Goal: Task Accomplishment & Management: Use online tool/utility

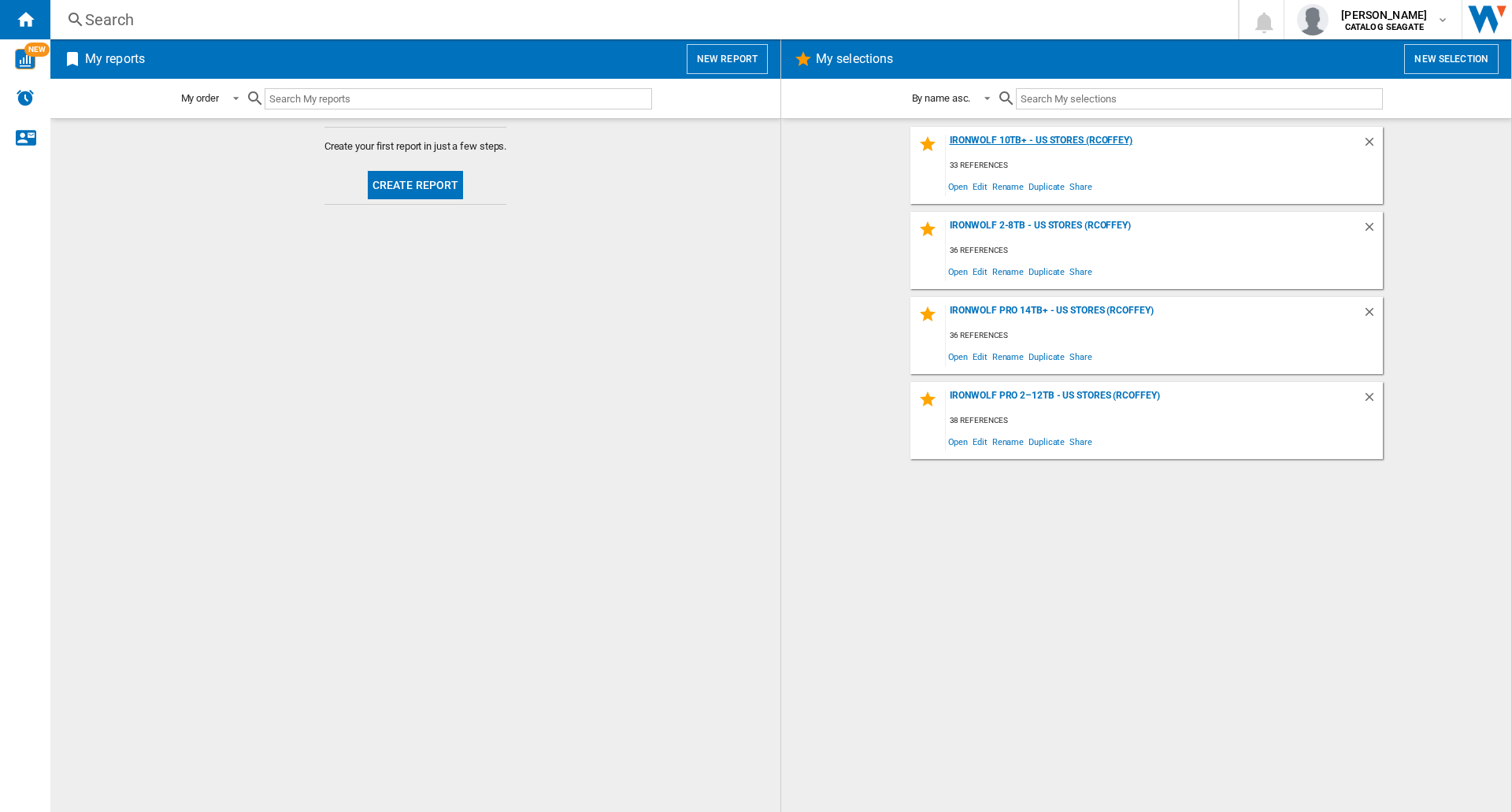
click at [1087, 138] on div "IronWolf 10TB+ - US Stores (rcoffey)" at bounding box center [1154, 145] width 417 height 21
click at [1052, 702] on div "IronWolf 10TB+ - US Stores (rcoffey) 33 references Open Edit Rename Duplicate S…" at bounding box center [1146, 465] width 698 height 677
click at [735, 416] on md-content "Create your first report in just a few steps. Create report" at bounding box center [415, 465] width 730 height 694
click at [708, 395] on md-content "Create your first report in just a few steps. Create report" at bounding box center [415, 465] width 730 height 694
click at [424, 181] on button "Create report" at bounding box center [416, 185] width 96 height 28
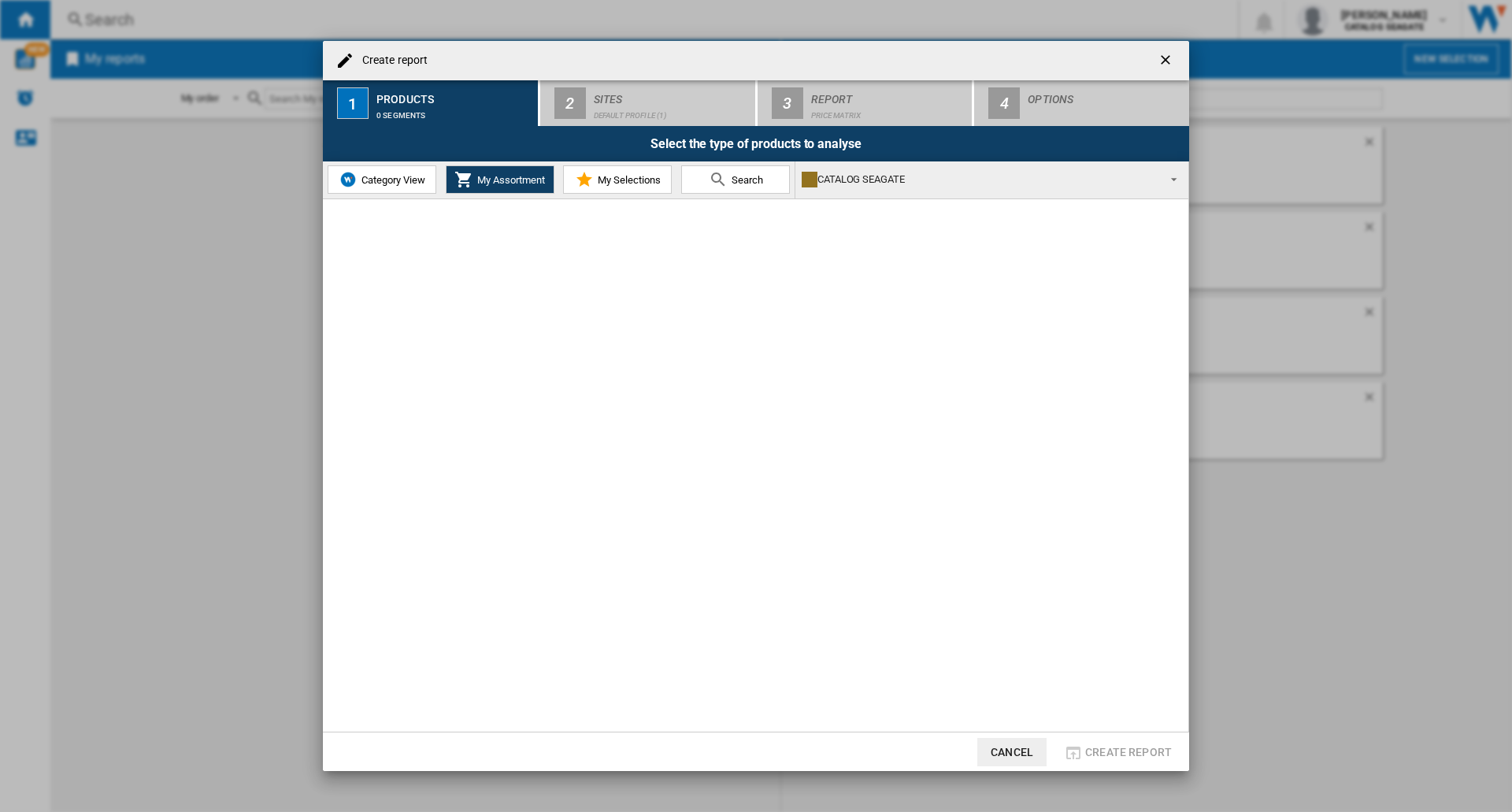
click at [1228, 534] on div "Create report 1 Products 0 segments 2 Sites Default profile (1) 3 Report Price …" at bounding box center [756, 406] width 1512 height 812
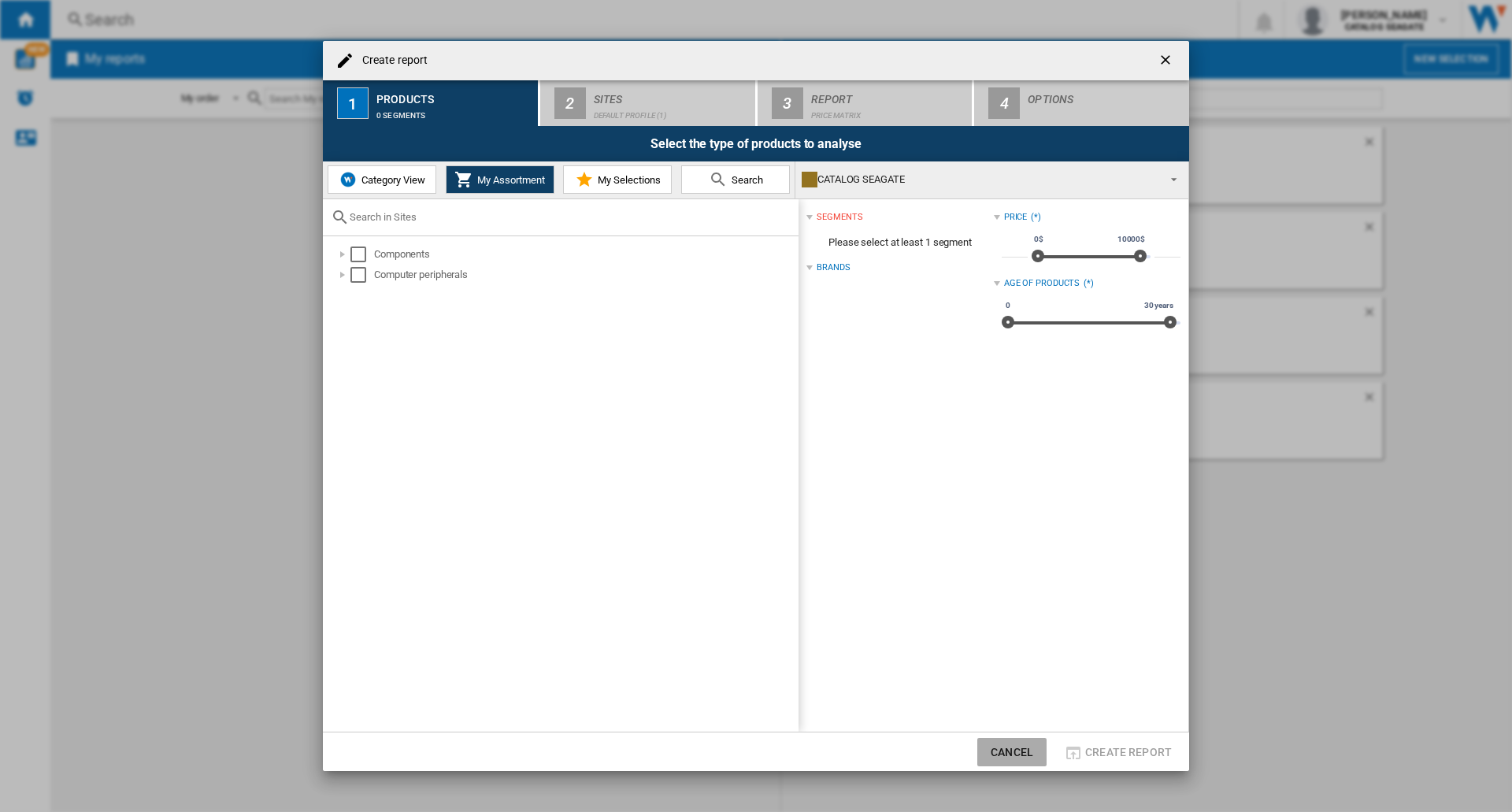
click at [1011, 753] on button "Cancel" at bounding box center [1012, 751] width 69 height 28
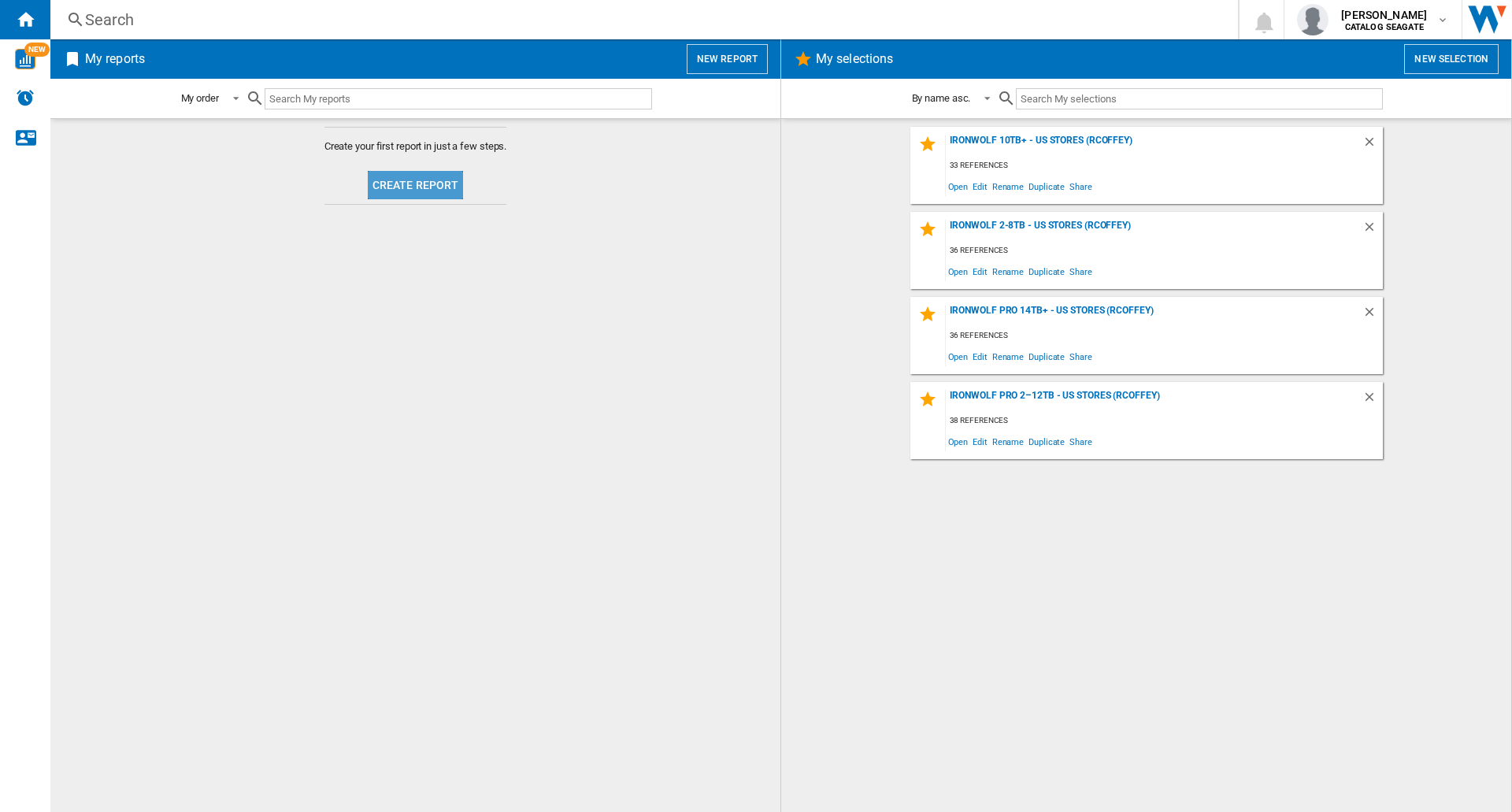
click at [428, 185] on button "Create report" at bounding box center [416, 185] width 96 height 28
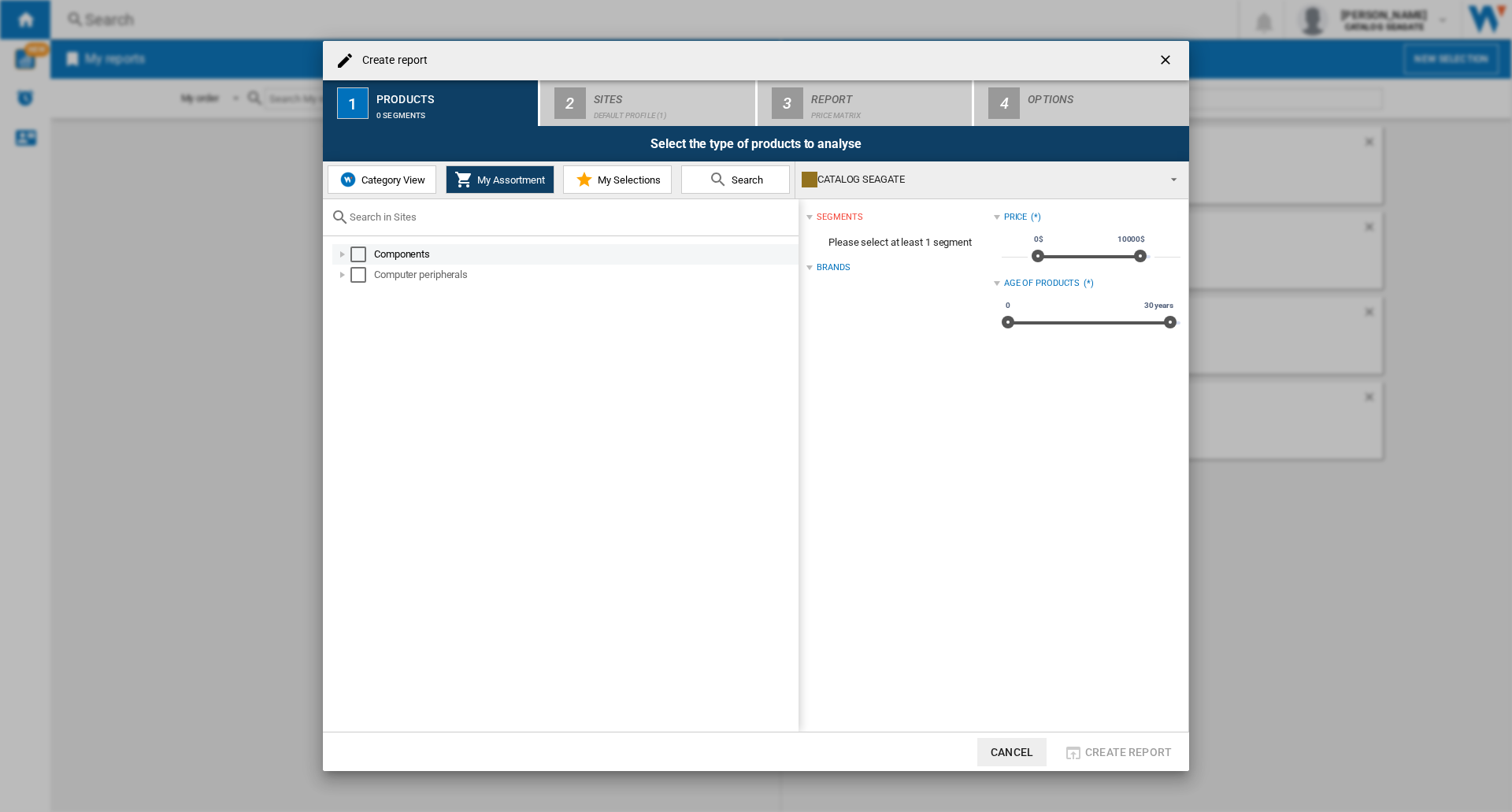
click at [341, 254] on div at bounding box center [343, 254] width 16 height 16
click at [342, 354] on div at bounding box center [343, 357] width 16 height 16
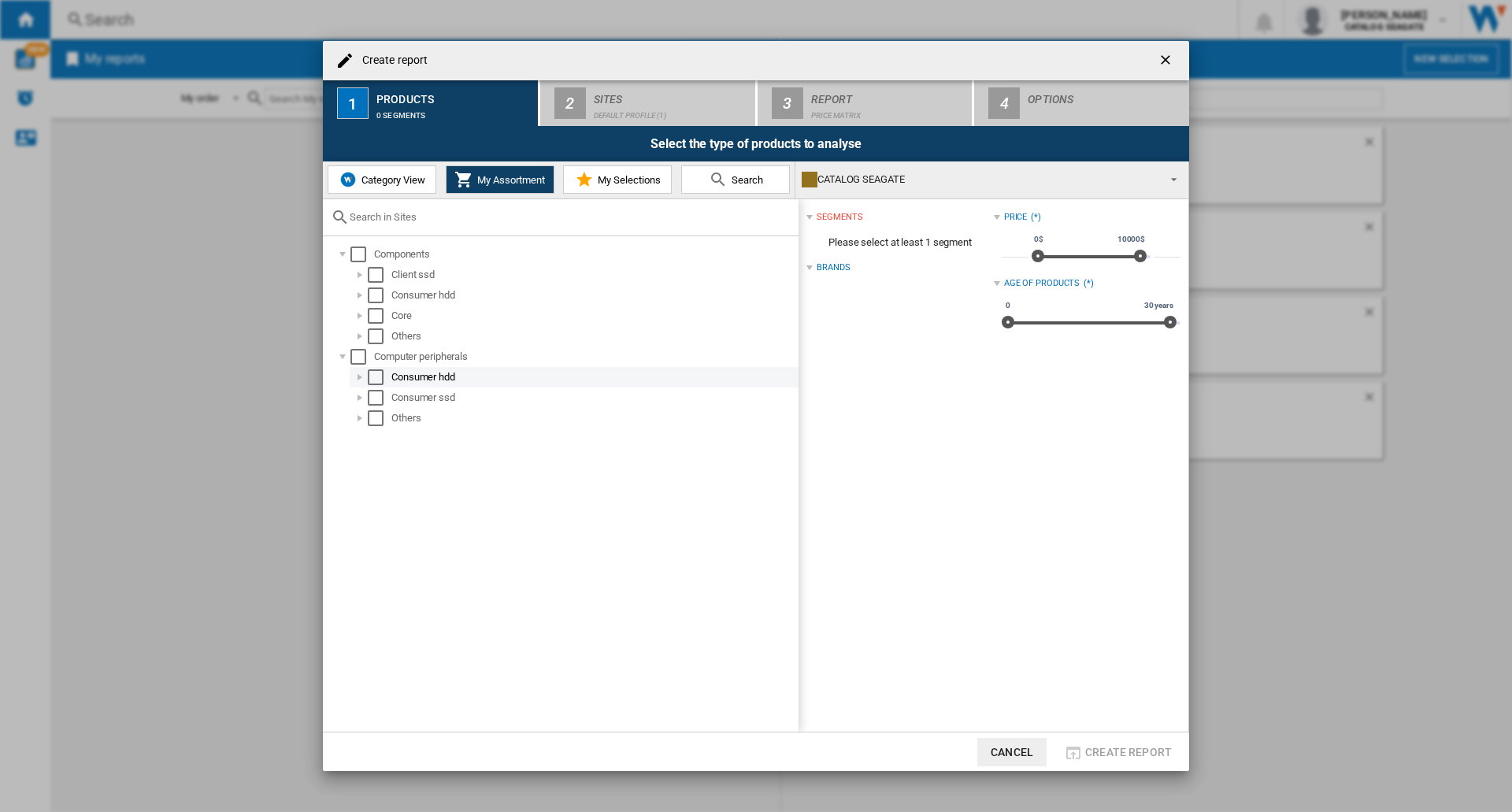
click at [359, 377] on div at bounding box center [360, 378] width 16 height 16
click at [341, 358] on div at bounding box center [343, 357] width 16 height 16
click at [363, 293] on div at bounding box center [360, 295] width 16 height 16
click at [362, 295] on div at bounding box center [360, 295] width 16 height 16
click at [362, 306] on div "Core" at bounding box center [574, 316] width 449 height 20
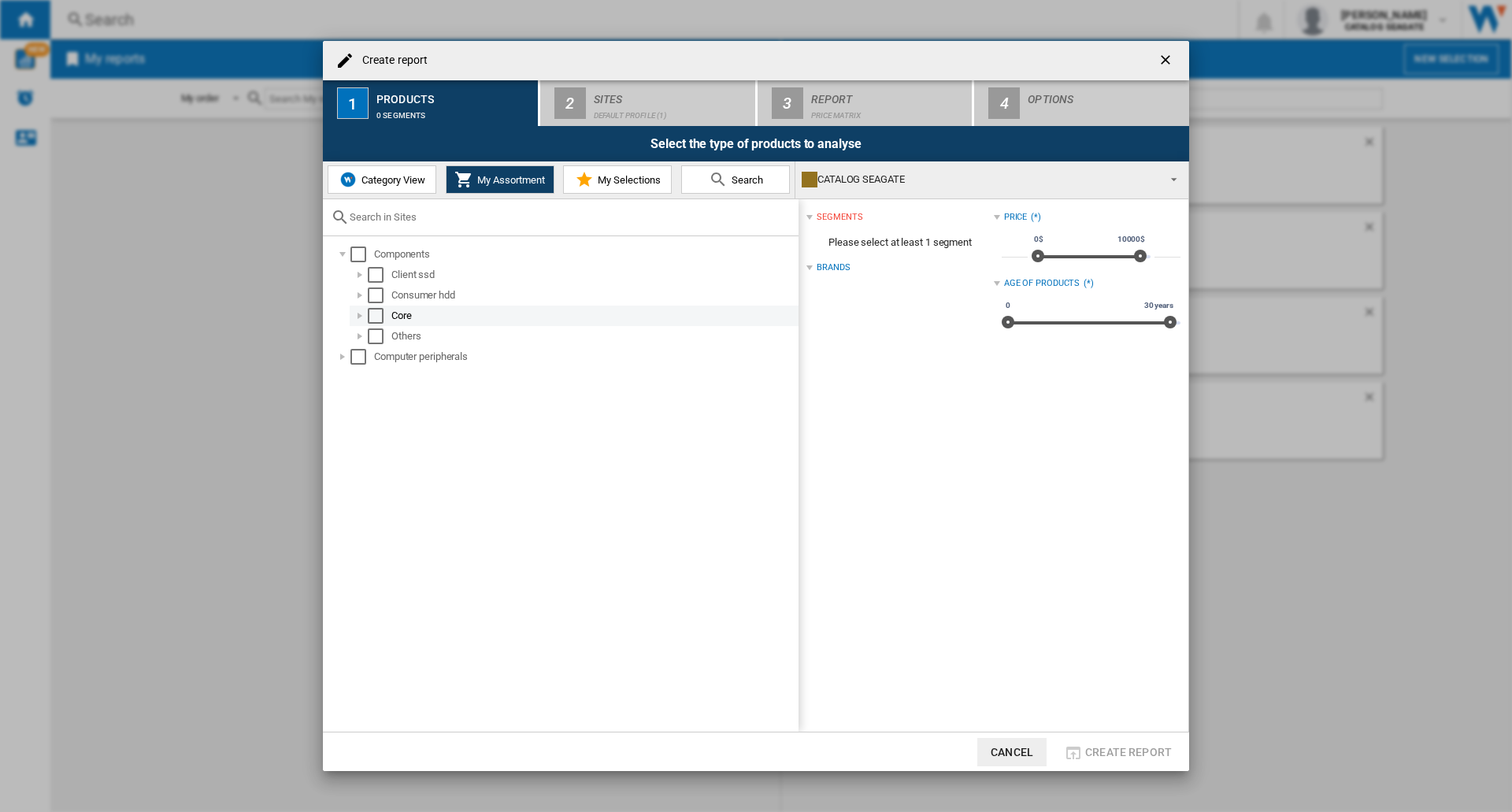
click at [364, 311] on div at bounding box center [360, 316] width 16 height 16
click at [360, 316] on div at bounding box center [360, 316] width 16 height 16
click at [359, 333] on div at bounding box center [360, 337] width 16 height 16
click at [362, 333] on div at bounding box center [360, 337] width 16 height 16
click at [356, 275] on div at bounding box center [360, 275] width 16 height 16
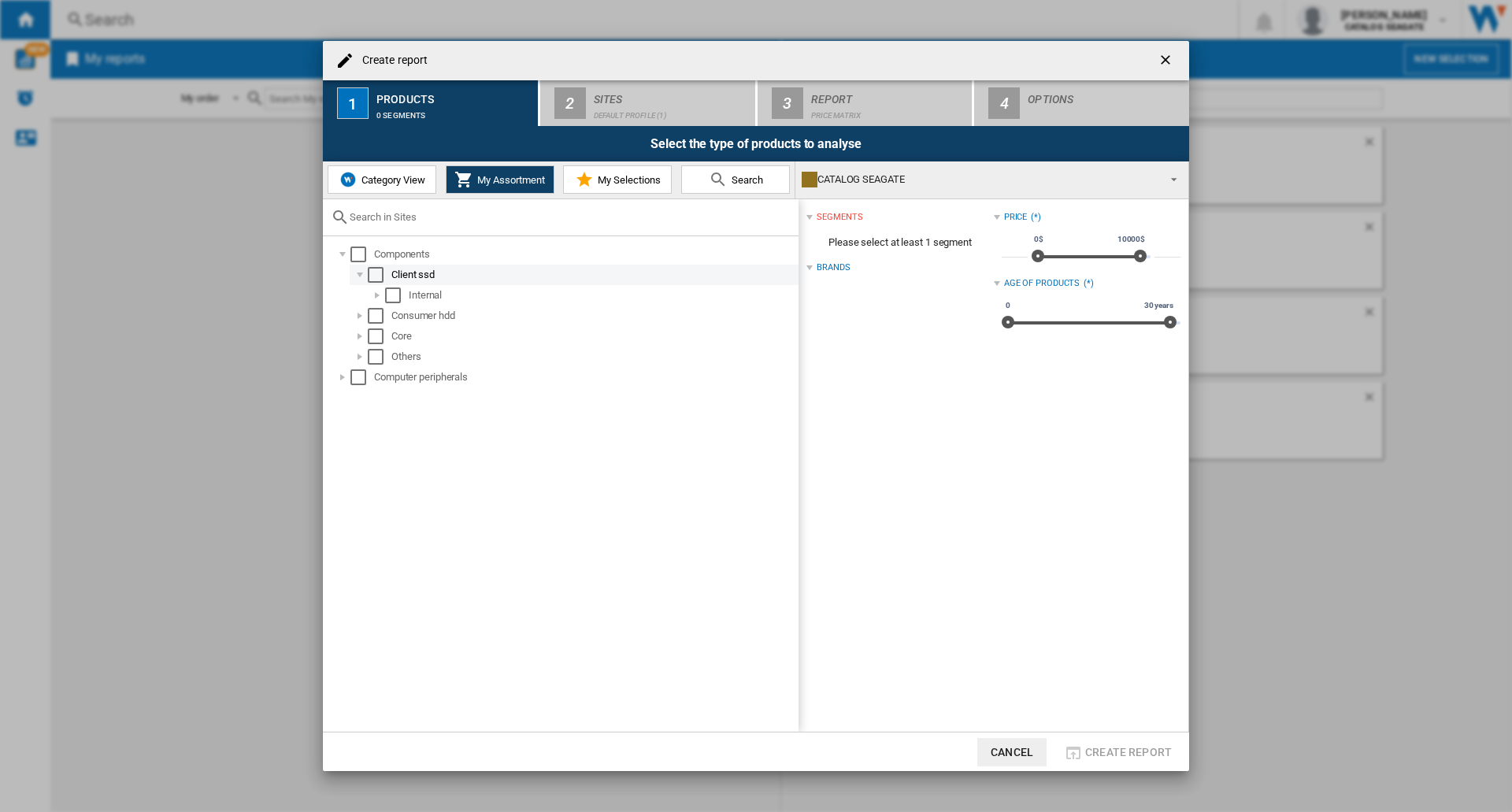
click at [356, 275] on div at bounding box center [360, 275] width 16 height 16
click at [378, 184] on span "Category View" at bounding box center [392, 180] width 68 height 12
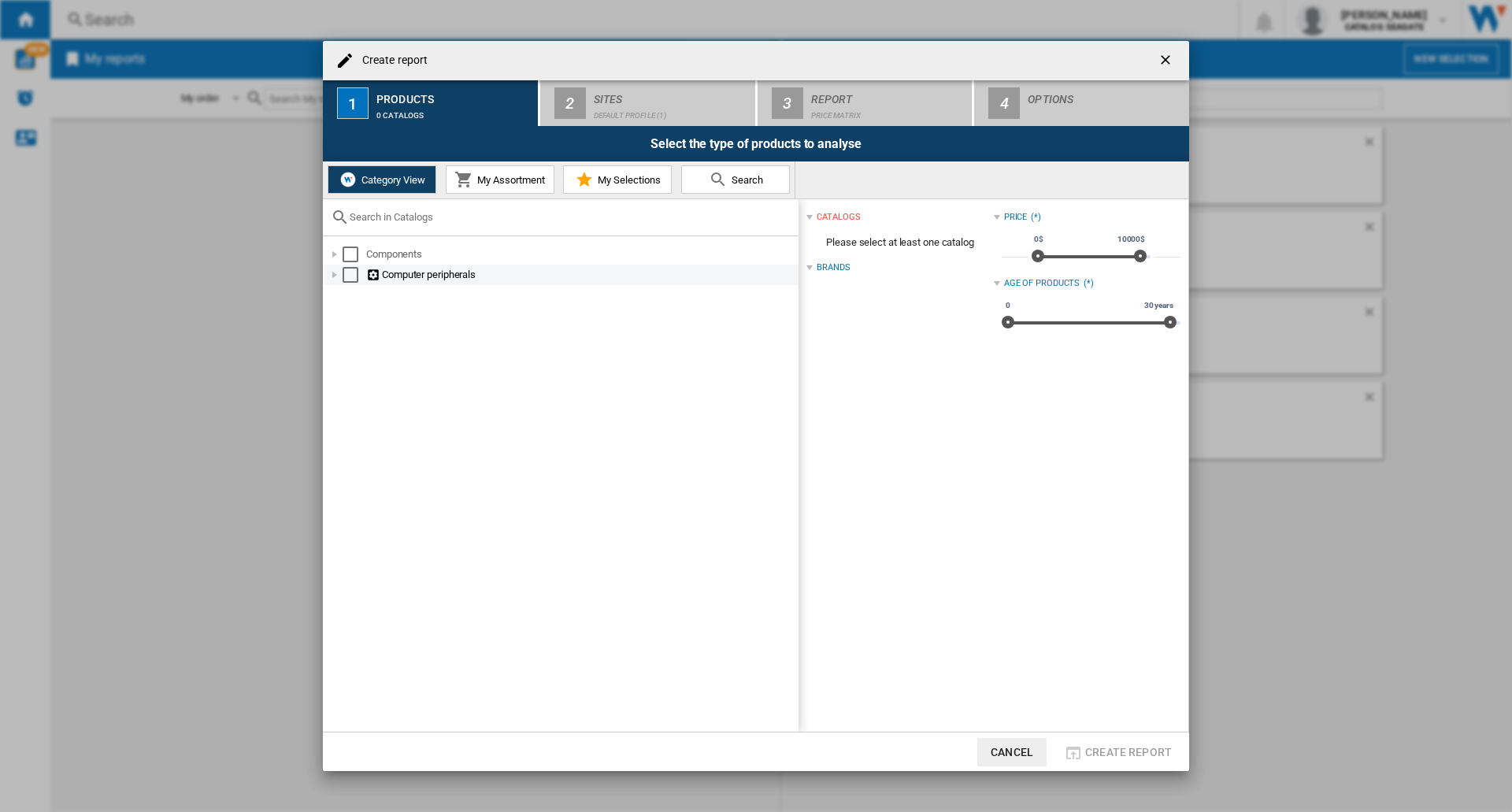
click at [333, 275] on div at bounding box center [335, 275] width 16 height 16
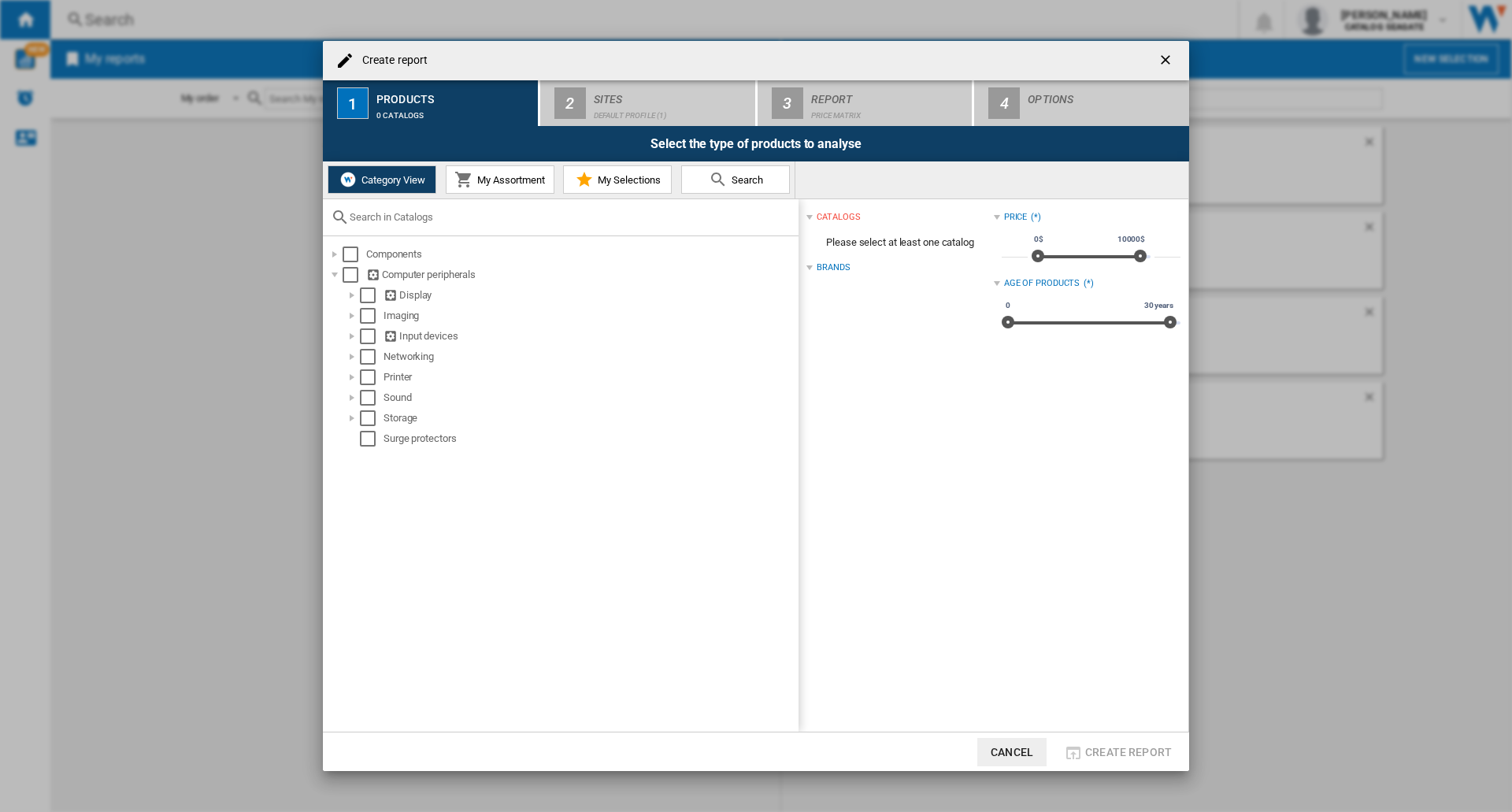
click at [484, 170] on button "My Assortment" at bounding box center [500, 179] width 109 height 28
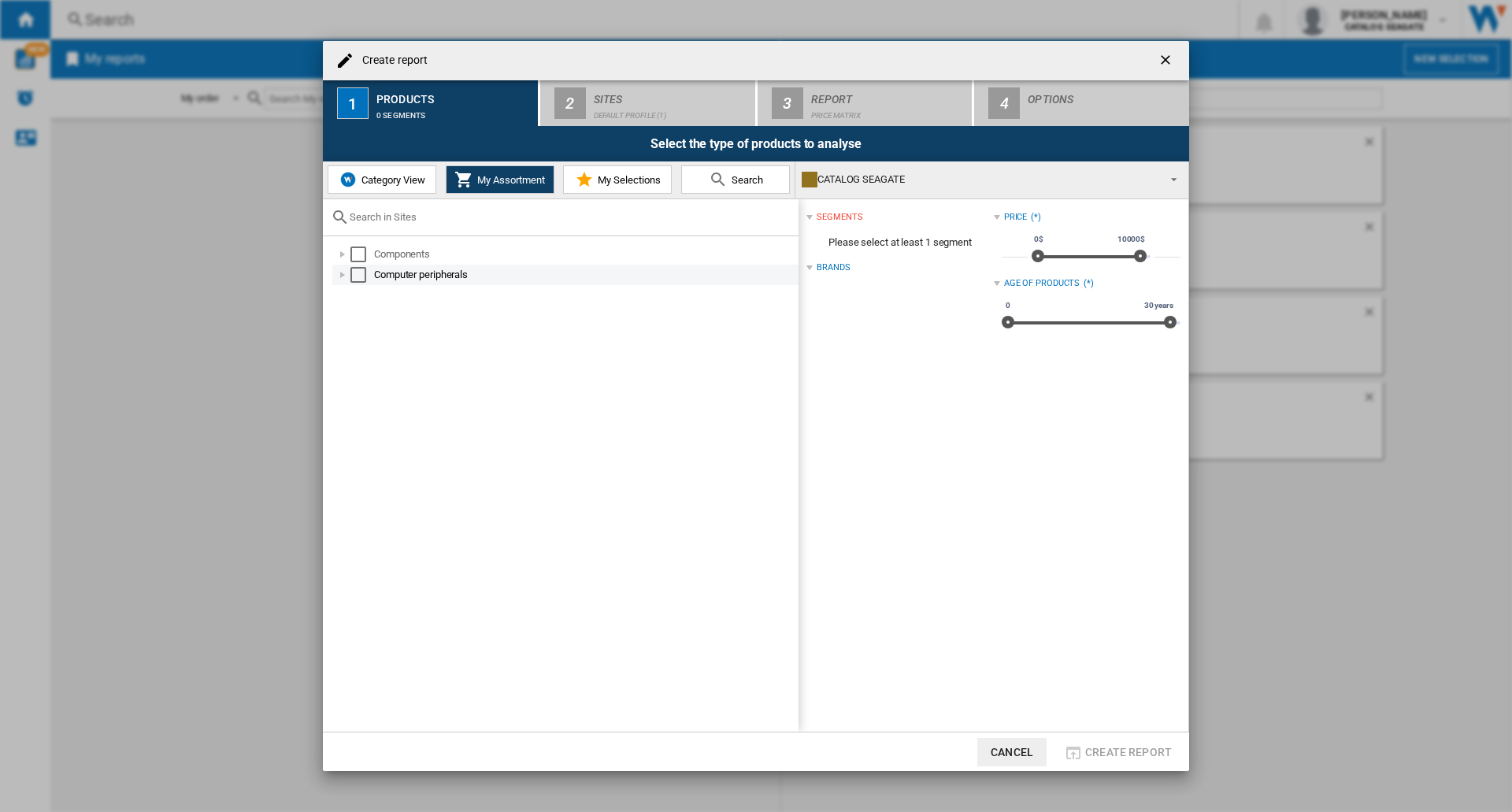
click at [343, 272] on div at bounding box center [343, 275] width 16 height 16
click at [360, 295] on div at bounding box center [360, 295] width 16 height 16
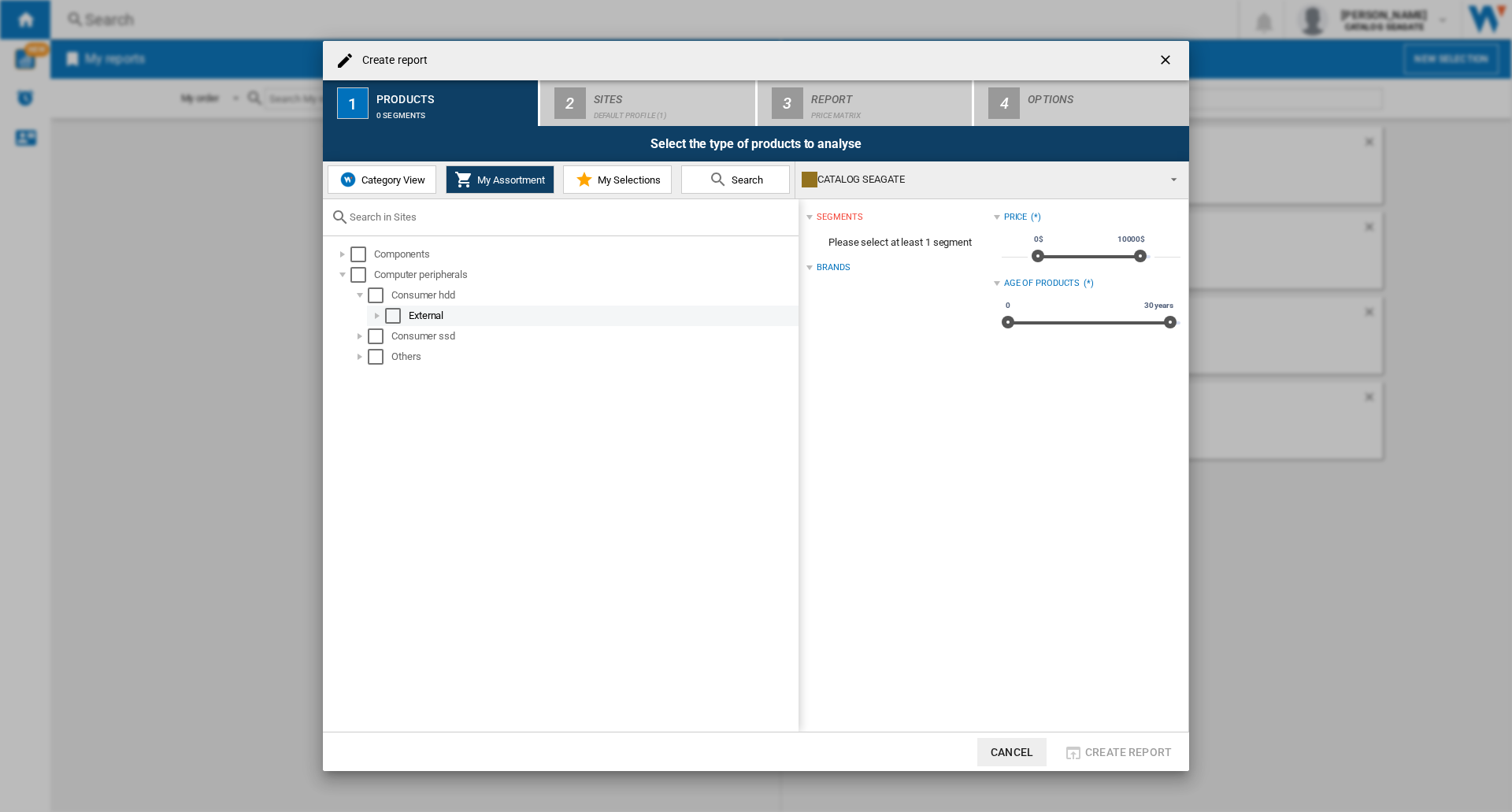
click at [375, 314] on div at bounding box center [378, 316] width 16 height 16
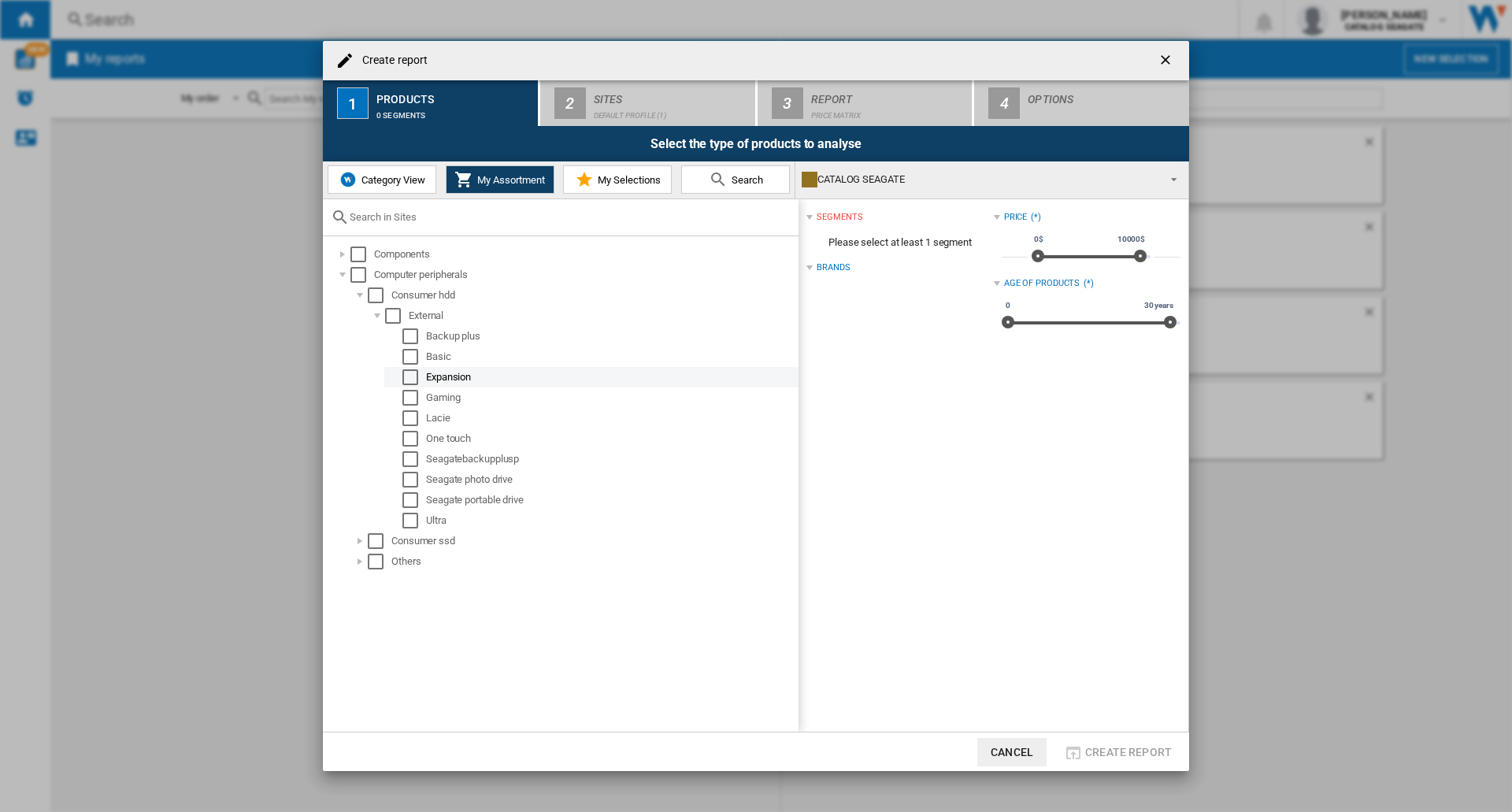
click at [413, 377] on div "Select" at bounding box center [411, 378] width 16 height 16
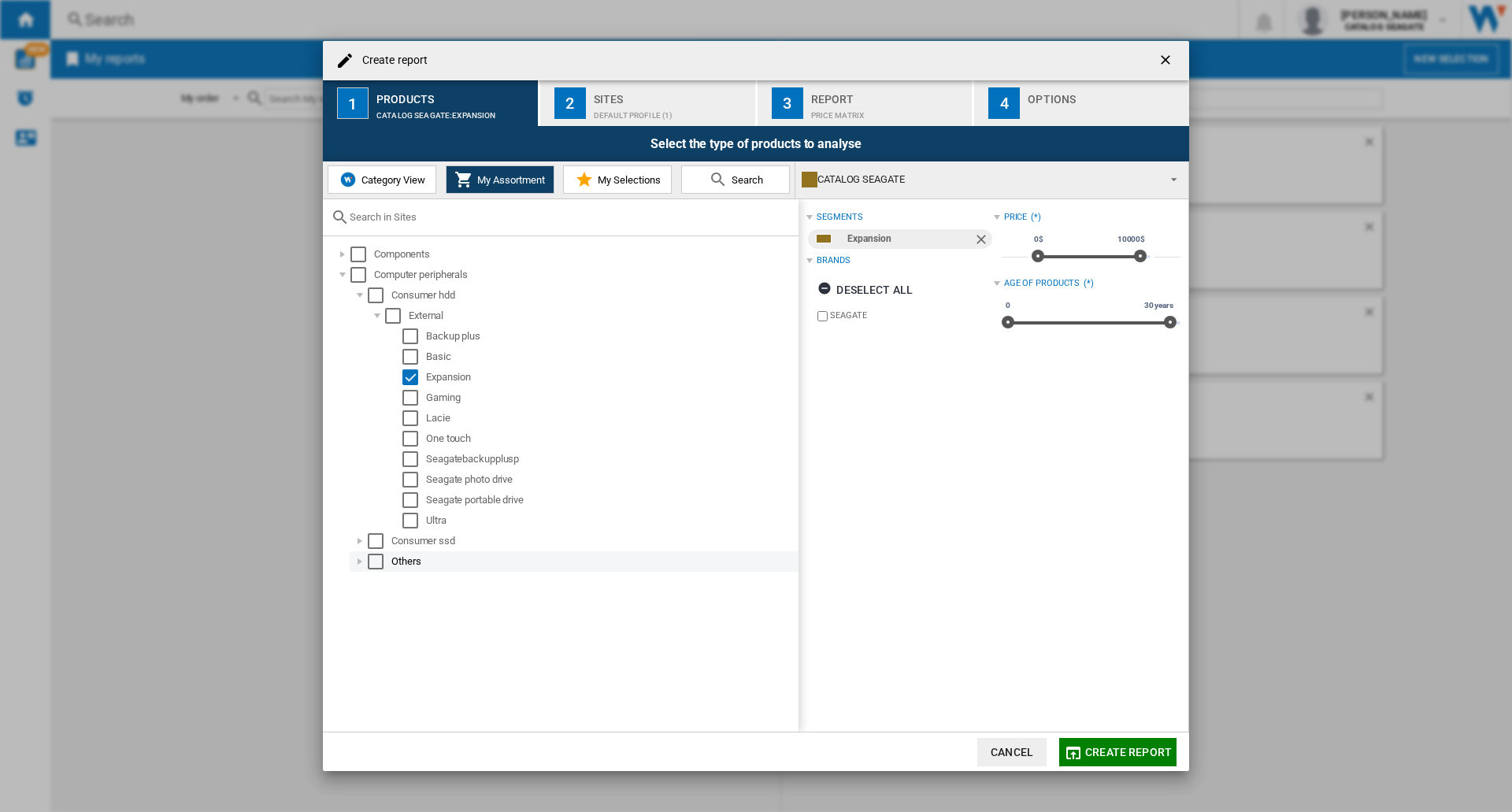
click at [679, 554] on div "Others" at bounding box center [593, 562] width 404 height 16
click at [551, 596] on div "Components Computer peripherals Consumer hdd External Backup plus Basic Expansi…" at bounding box center [560, 484] width 475 height 496
click at [1133, 758] on span "Create report" at bounding box center [1128, 752] width 86 height 13
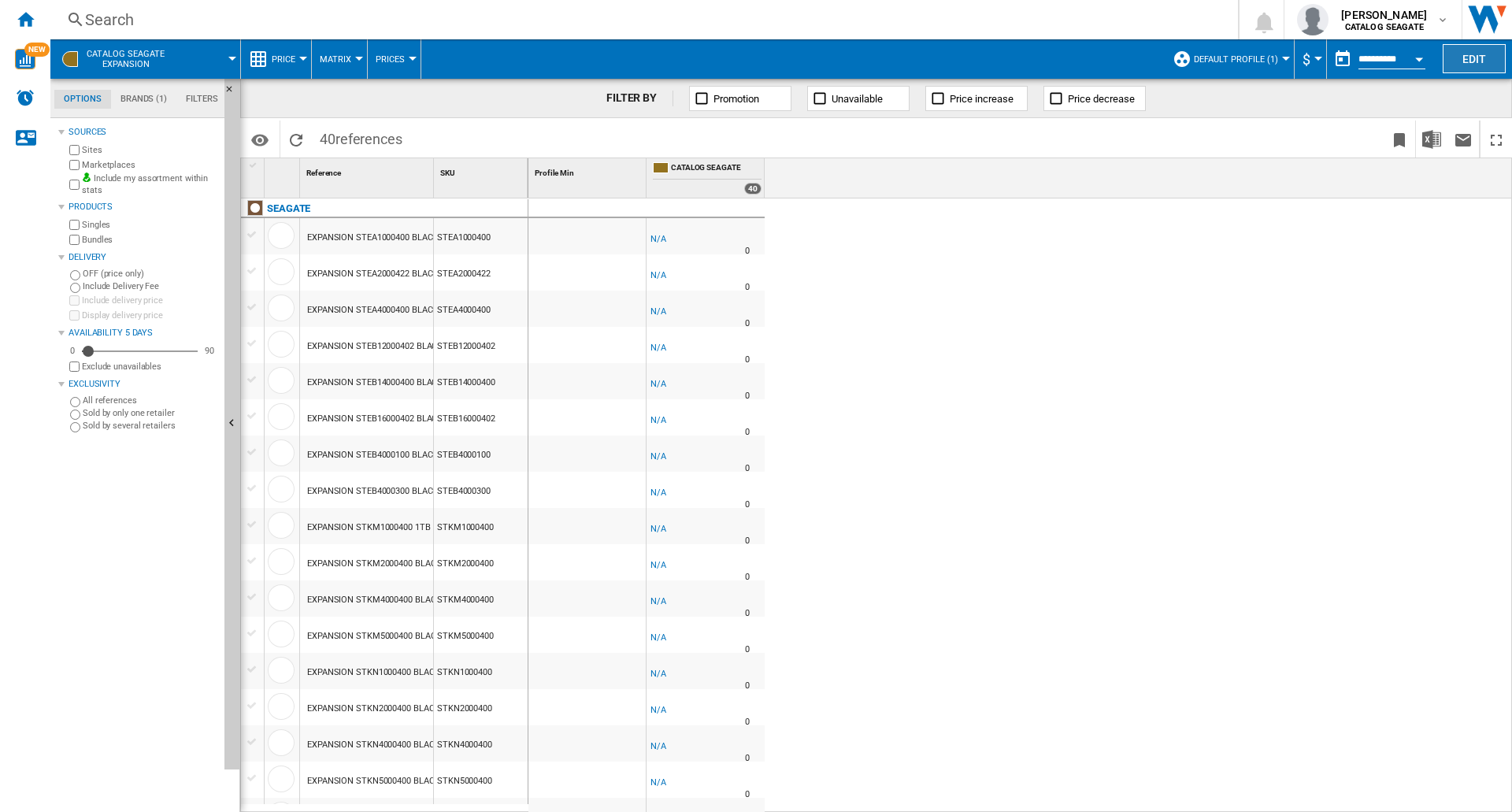
click at [1468, 52] on button "Edit" at bounding box center [1474, 59] width 63 height 29
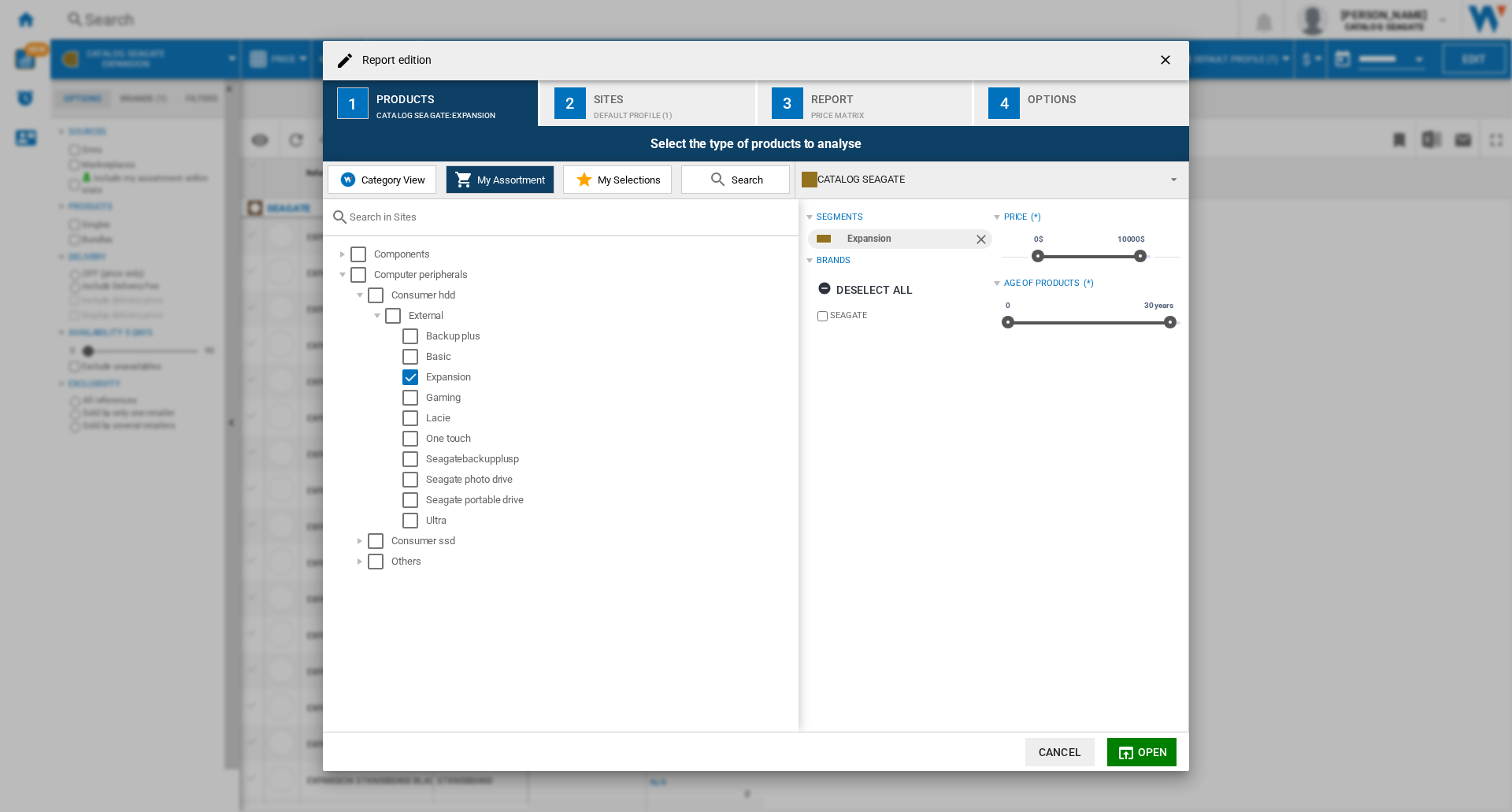
click at [604, 110] on div "Default profile (1)" at bounding box center [672, 111] width 155 height 16
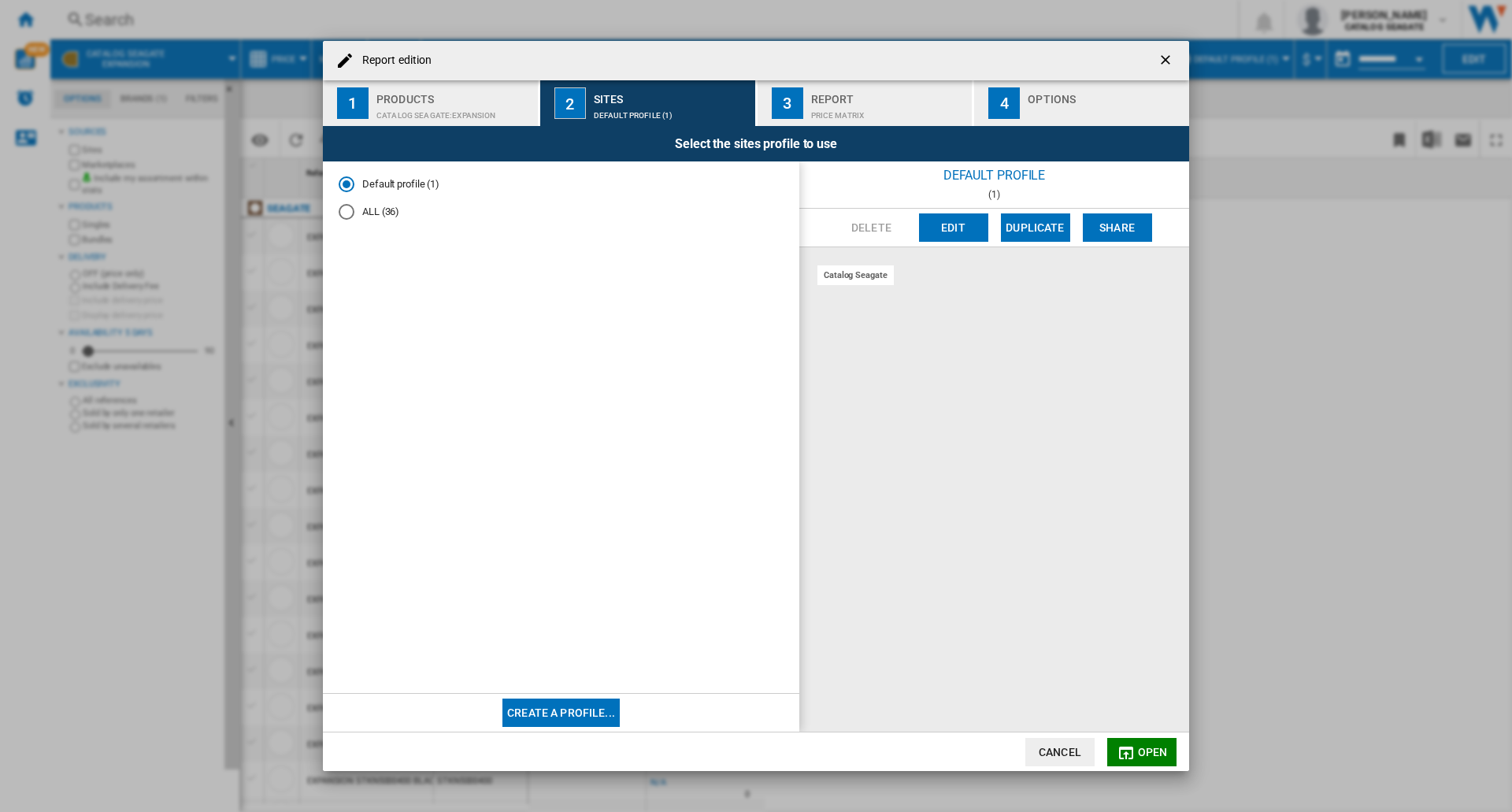
click at [964, 227] on button "Edit" at bounding box center [954, 227] width 69 height 28
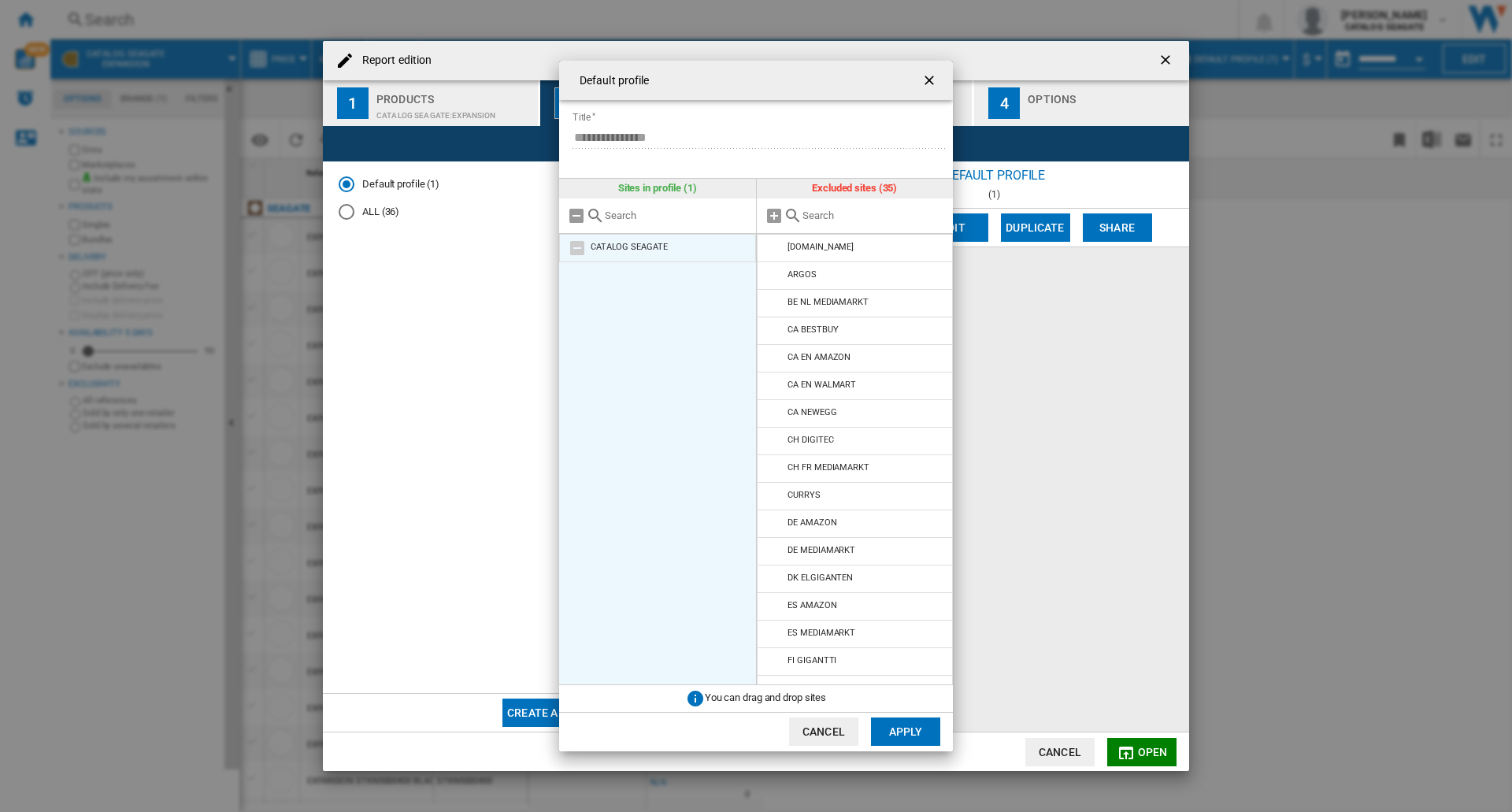
click at [580, 249] on md-icon at bounding box center [576, 248] width 19 height 19
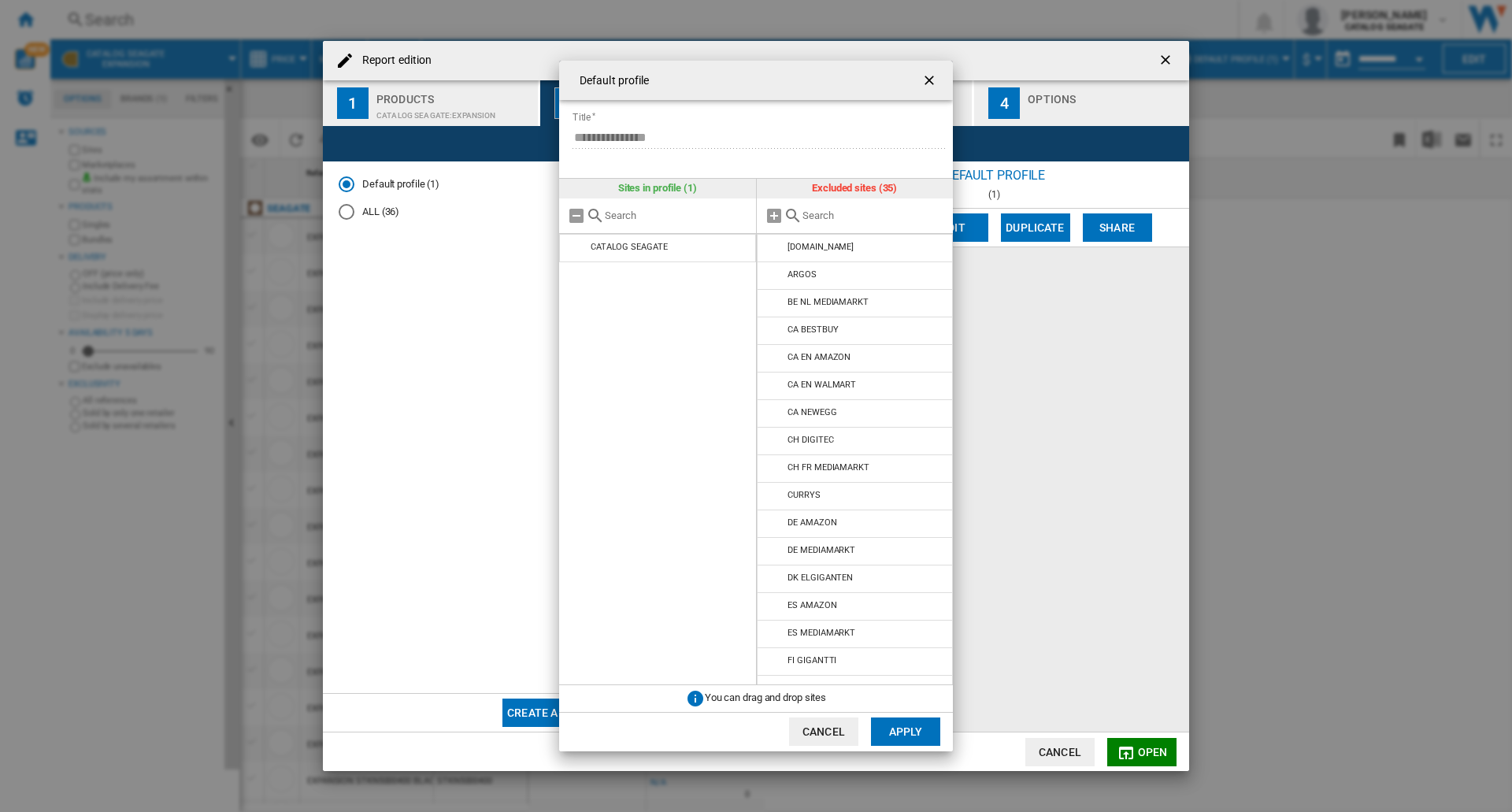
click at [924, 76] on ng-md-icon "getI18NText('BUTTONS.CLOSE_DIALOG')" at bounding box center [931, 82] width 19 height 19
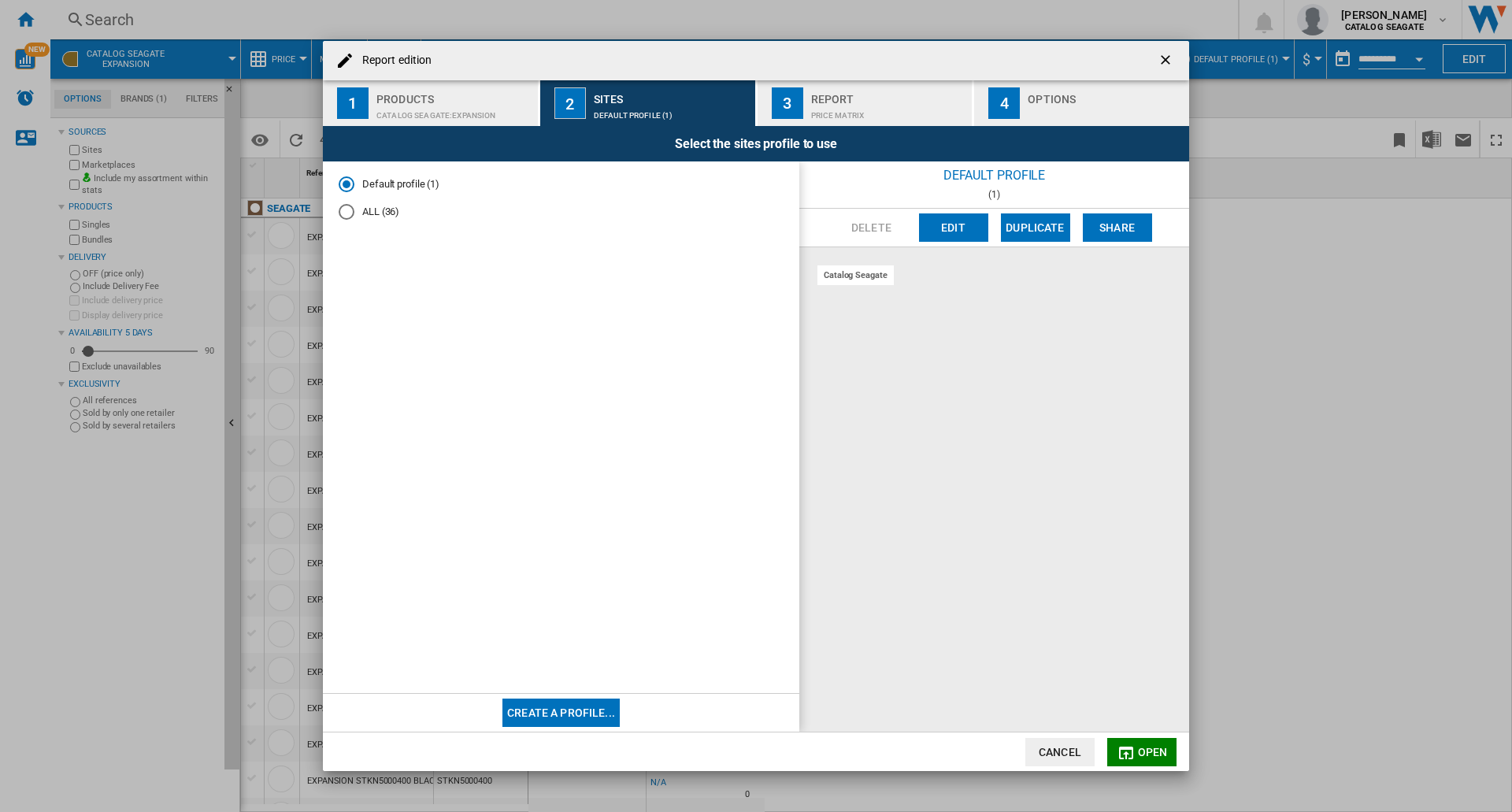
click at [838, 88] on div "Report" at bounding box center [889, 94] width 155 height 16
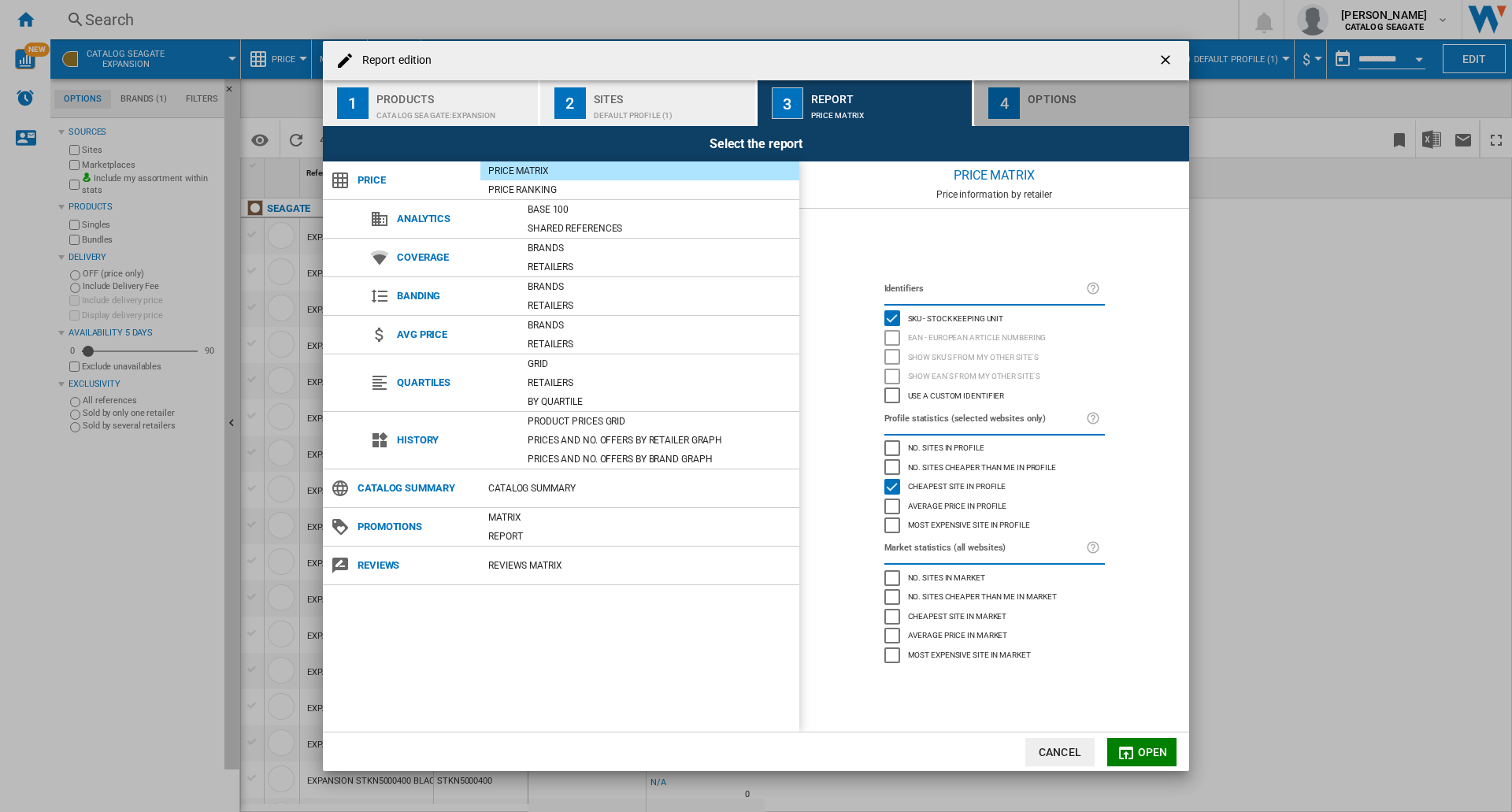
click at [1062, 85] on button "4 Options" at bounding box center [1082, 103] width 215 height 46
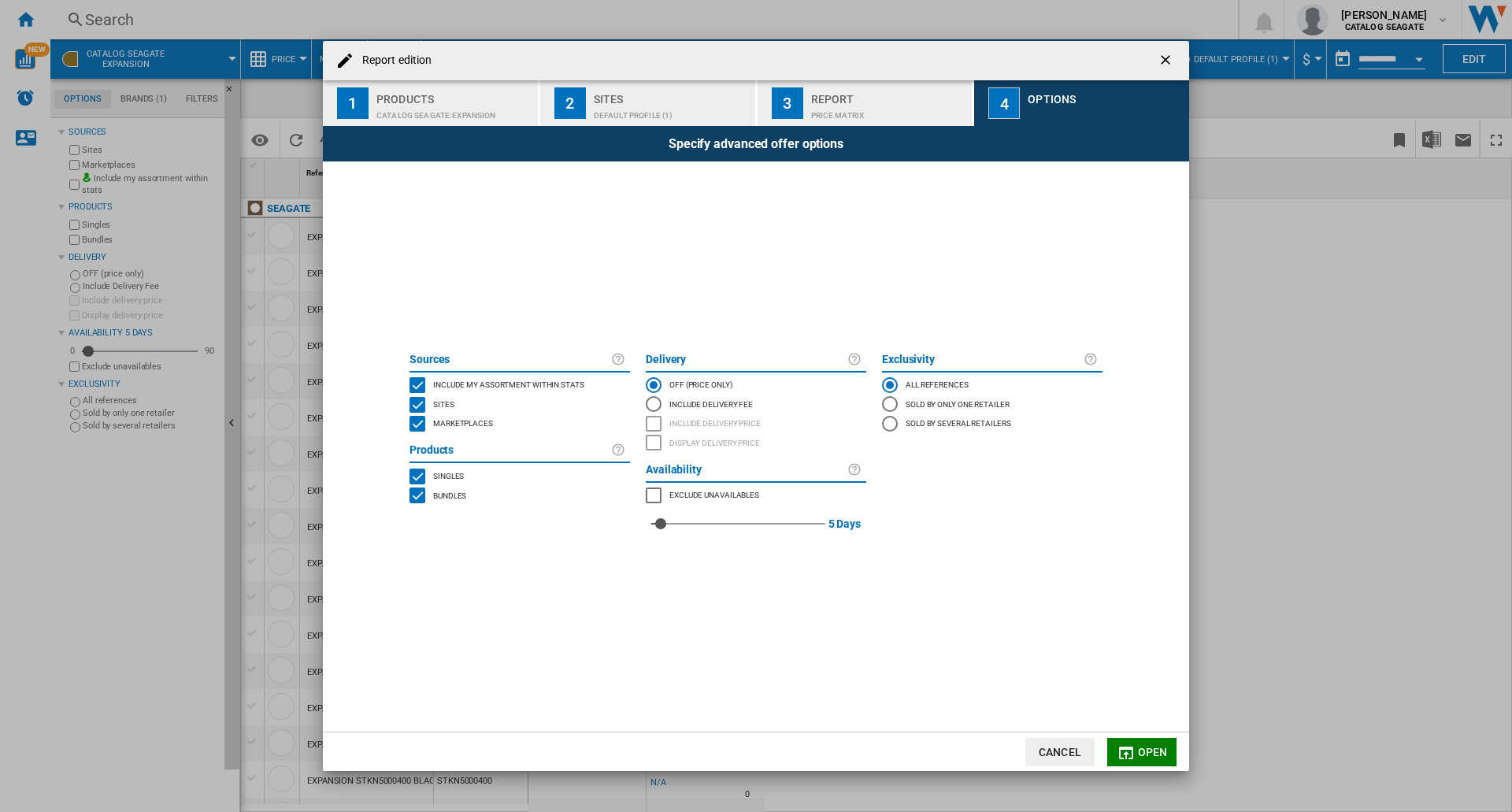
click at [452, 99] on div "Products" at bounding box center [454, 94] width 155 height 16
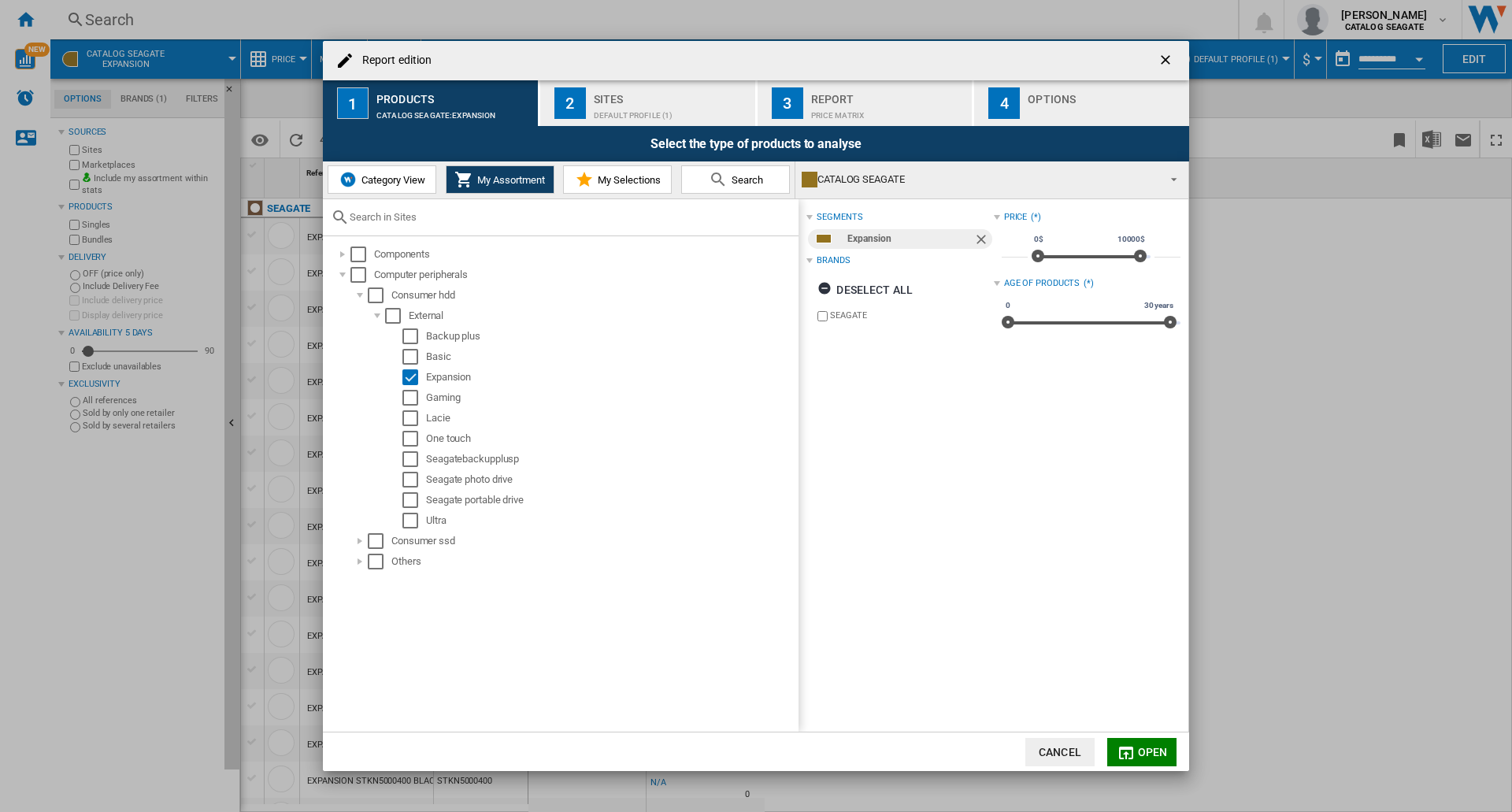
click at [601, 115] on div "Default profile (1)" at bounding box center [672, 111] width 155 height 16
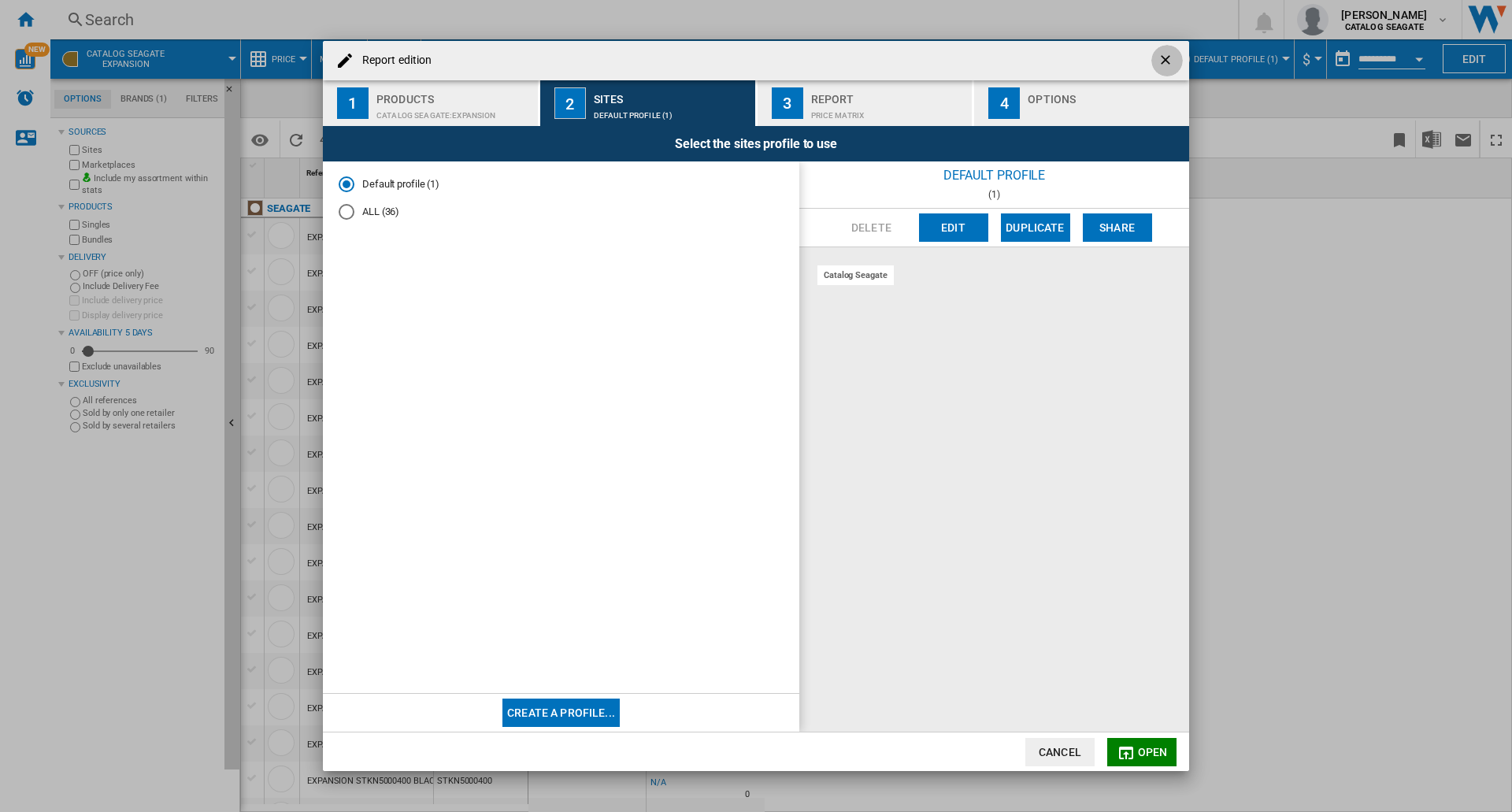
click at [1163, 57] on ng-md-icon "getI18NText('BUTTONS.CLOSE_DIALOG')" at bounding box center [1166, 61] width 19 height 19
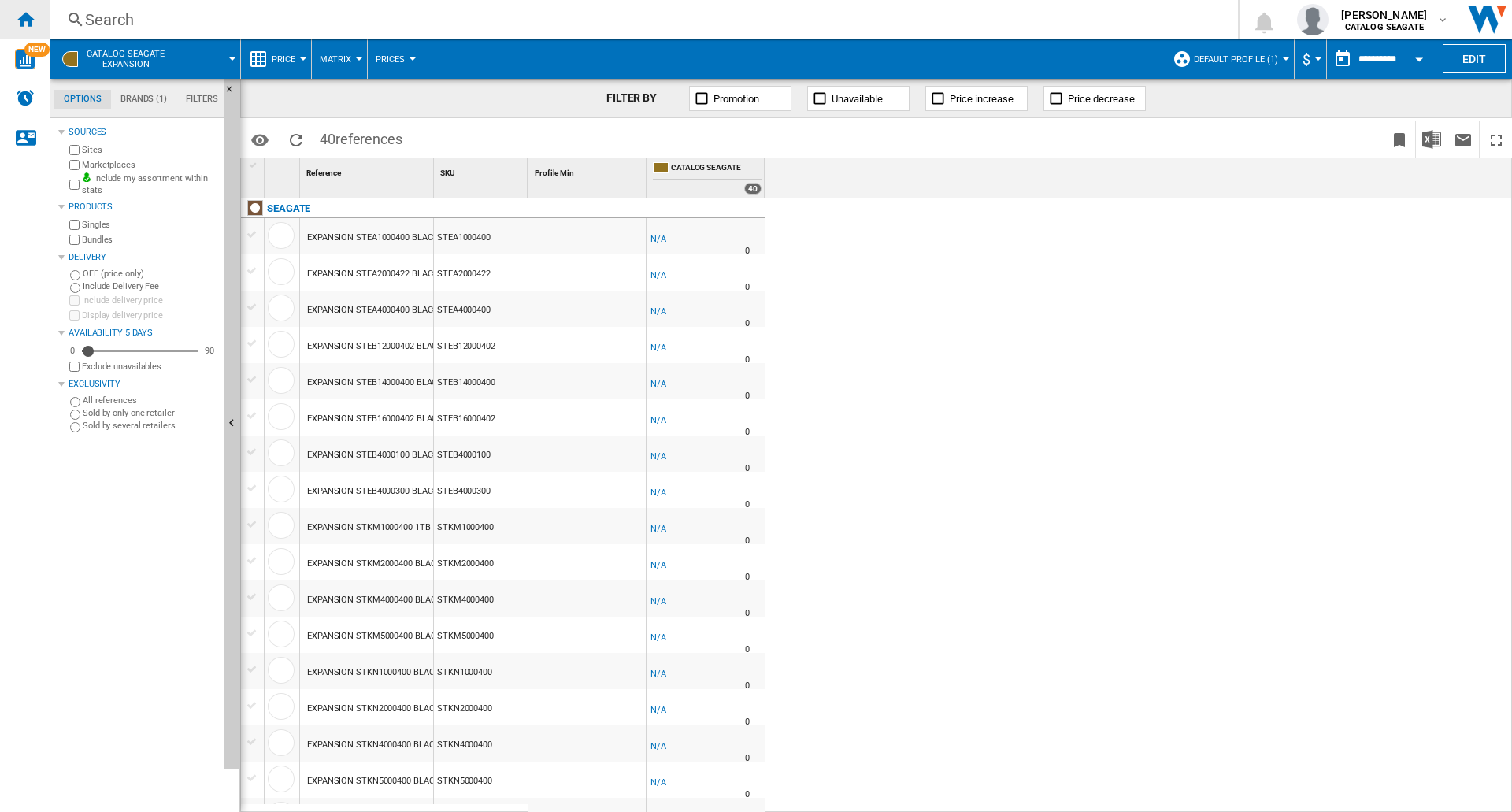
click at [28, 17] on ng-md-icon "Home" at bounding box center [25, 19] width 19 height 19
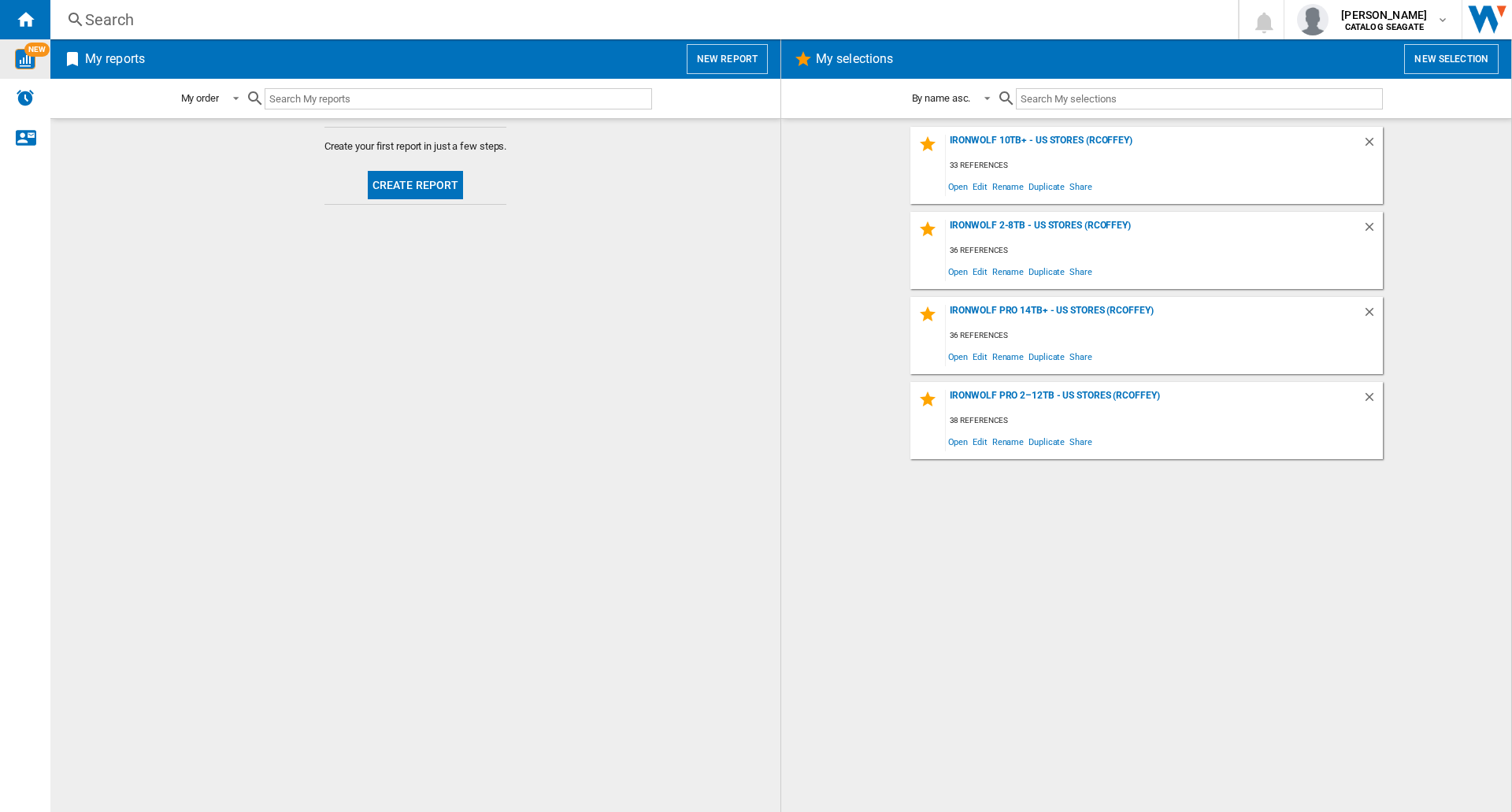
click at [32, 60] on img "WiseCard" at bounding box center [25, 58] width 20 height 20
click at [408, 181] on button "Create report" at bounding box center [416, 185] width 96 height 28
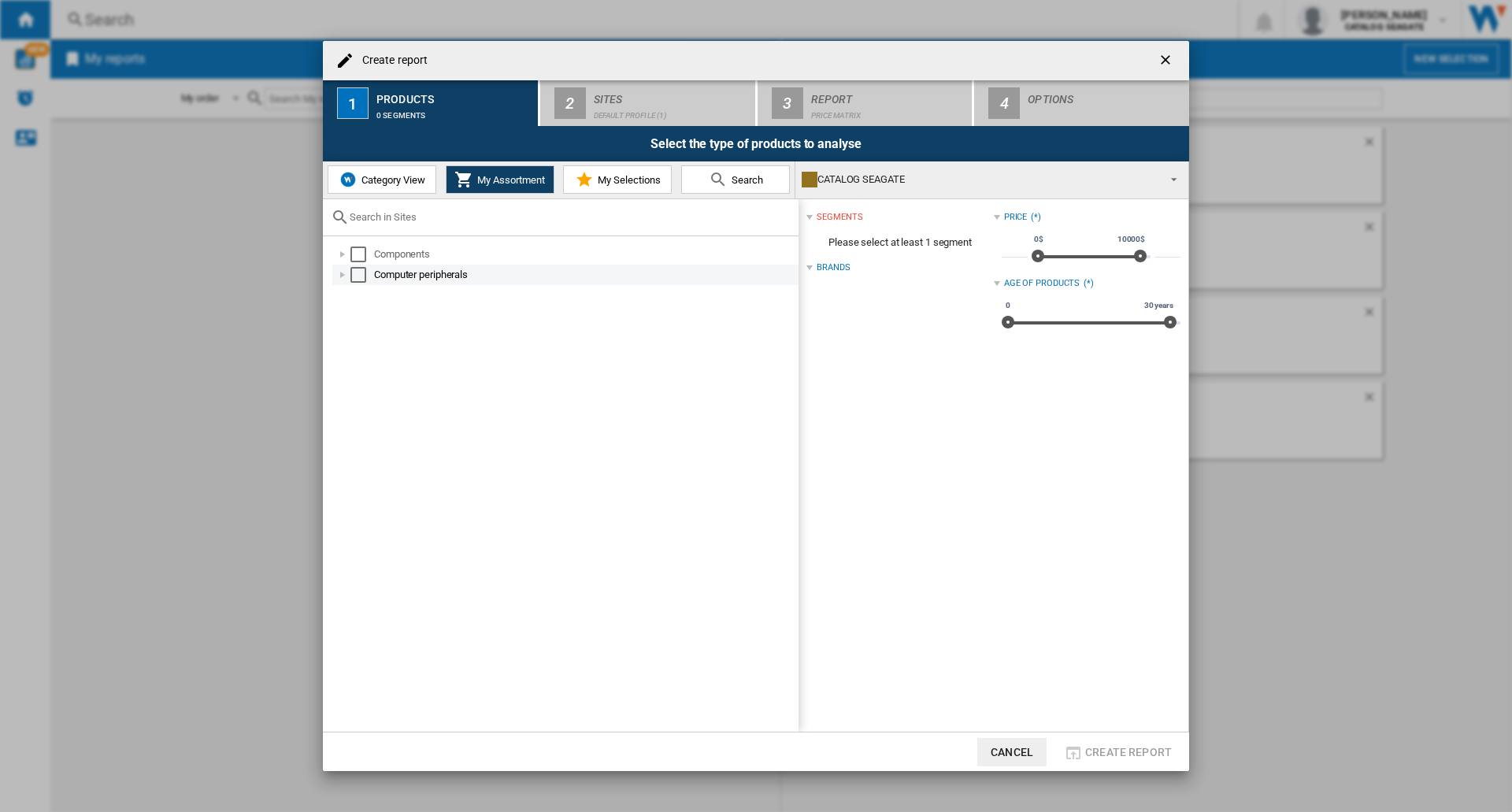
click at [344, 271] on div at bounding box center [343, 275] width 16 height 16
click at [358, 295] on div at bounding box center [360, 295] width 16 height 16
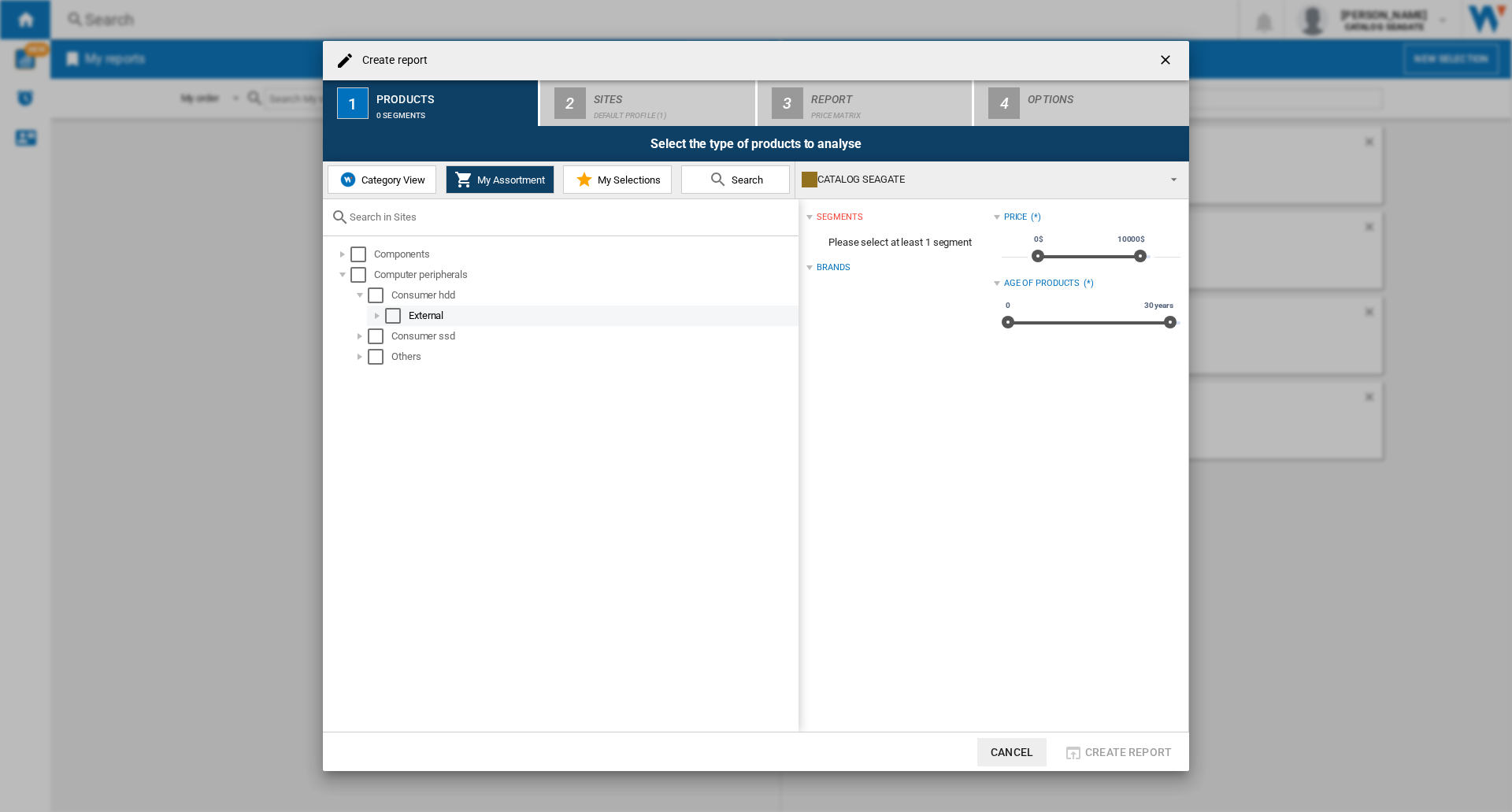
click at [372, 316] on div at bounding box center [378, 316] width 16 height 16
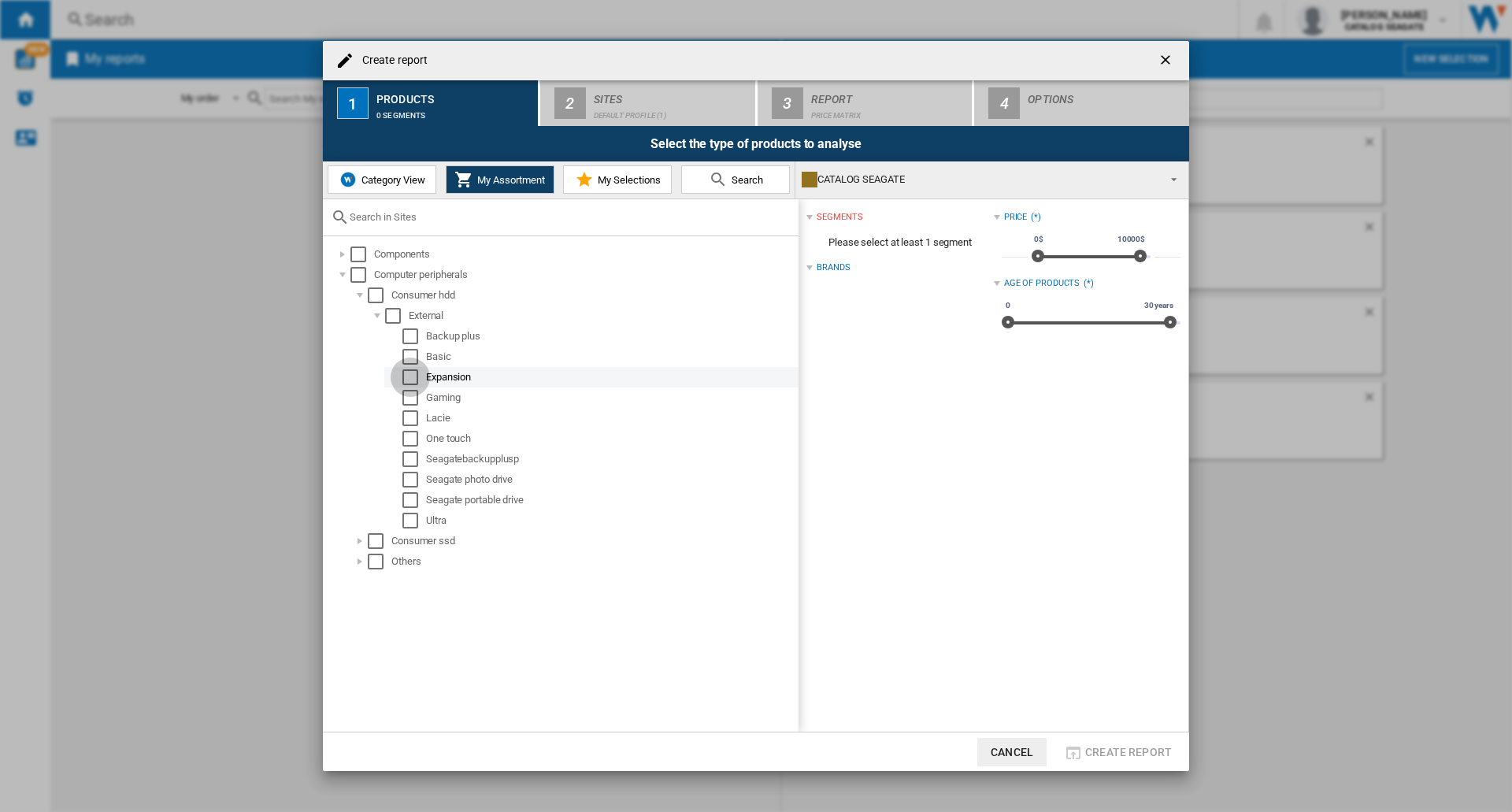
click at [412, 379] on div "Select" at bounding box center [411, 378] width 16 height 16
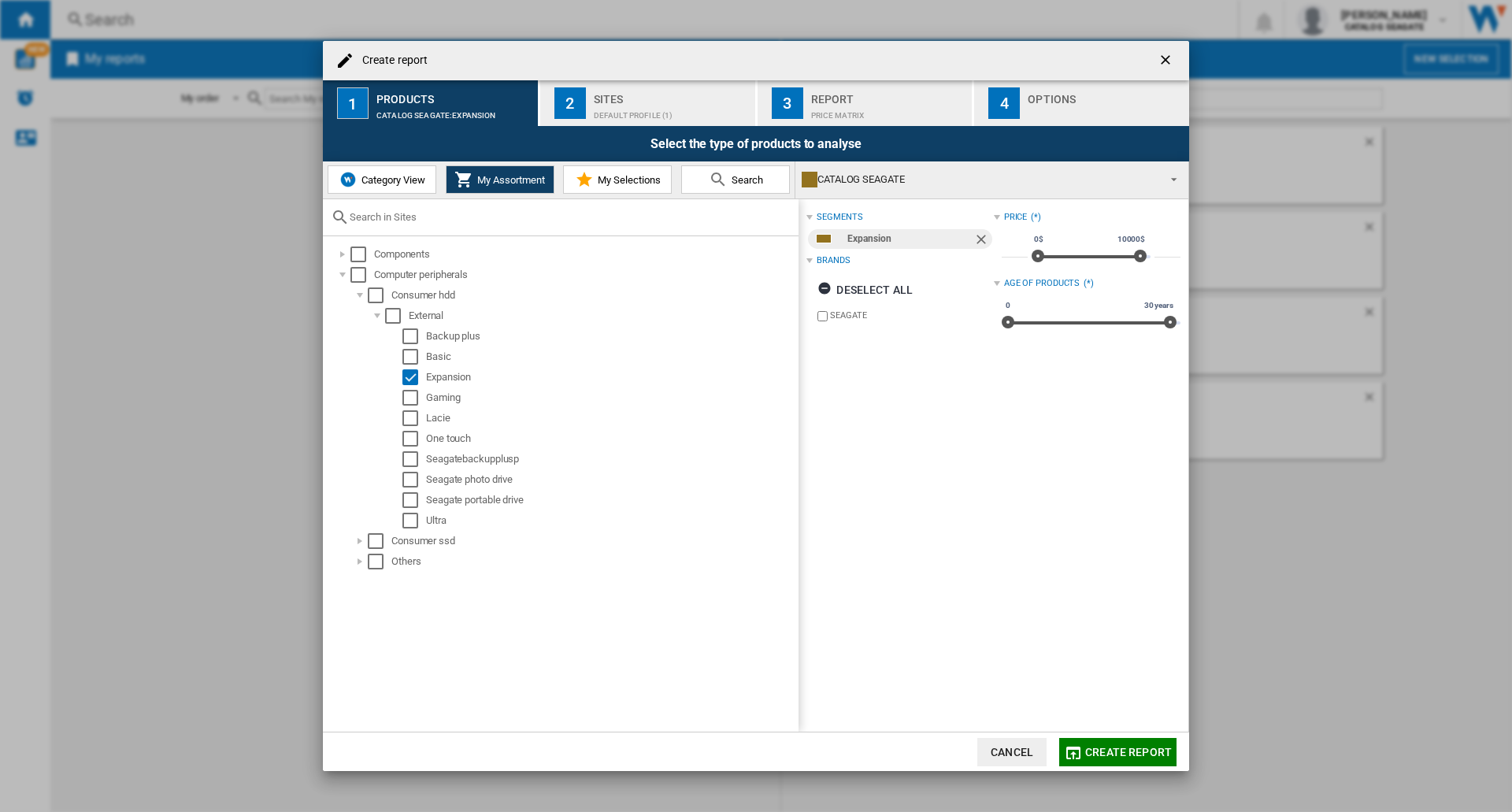
click at [622, 108] on div "Default profile (1)" at bounding box center [672, 111] width 155 height 16
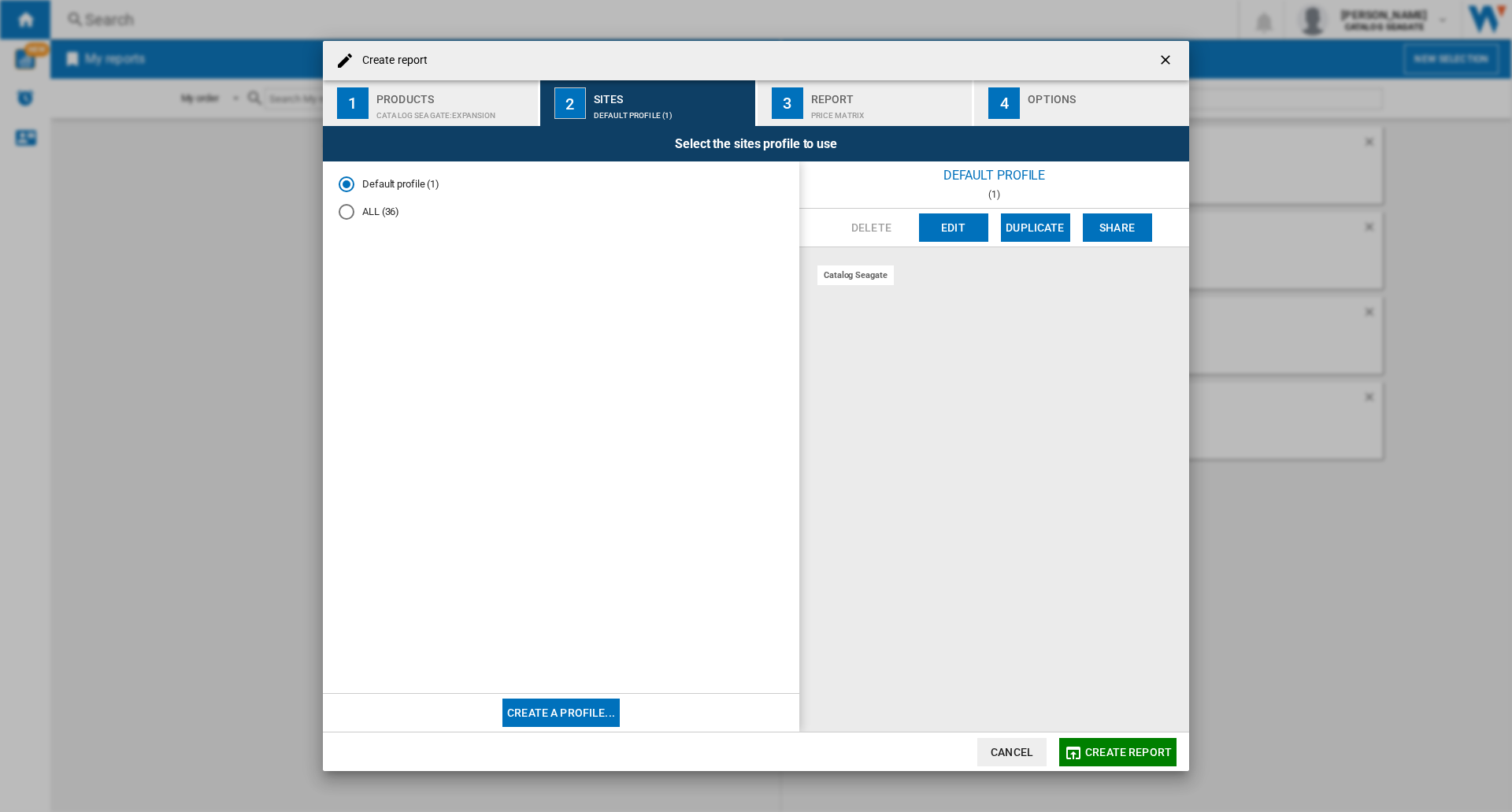
click at [566, 712] on button "Create a profile..." at bounding box center [560, 712] width 117 height 28
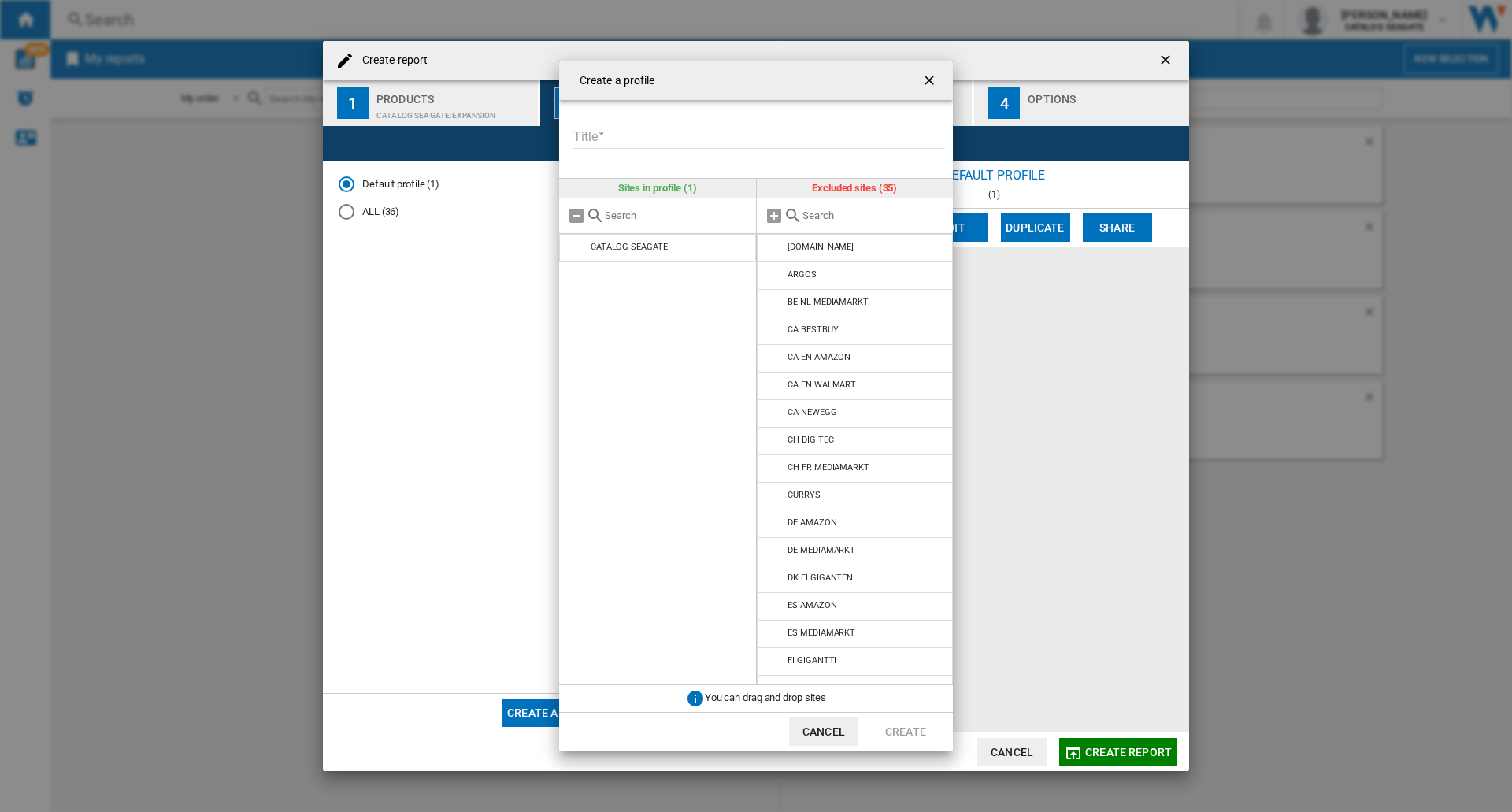
click at [651, 139] on input "Title" at bounding box center [758, 136] width 372 height 23
type input "**********"
click at [900, 726] on button "Create" at bounding box center [906, 731] width 69 height 28
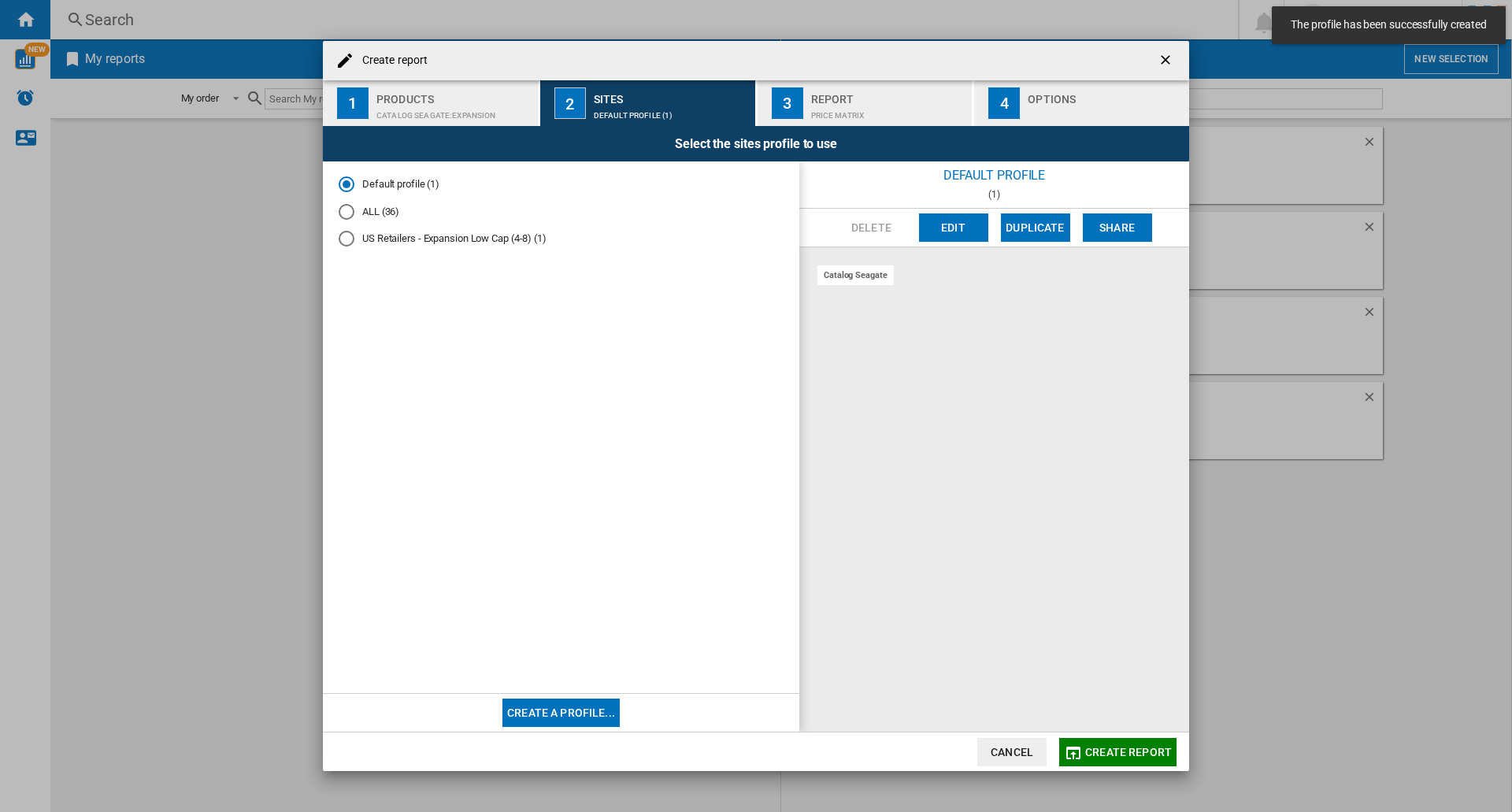
click at [345, 240] on div "US Retailers - Expansion Low Cap (4-8) (1)" at bounding box center [347, 239] width 16 height 16
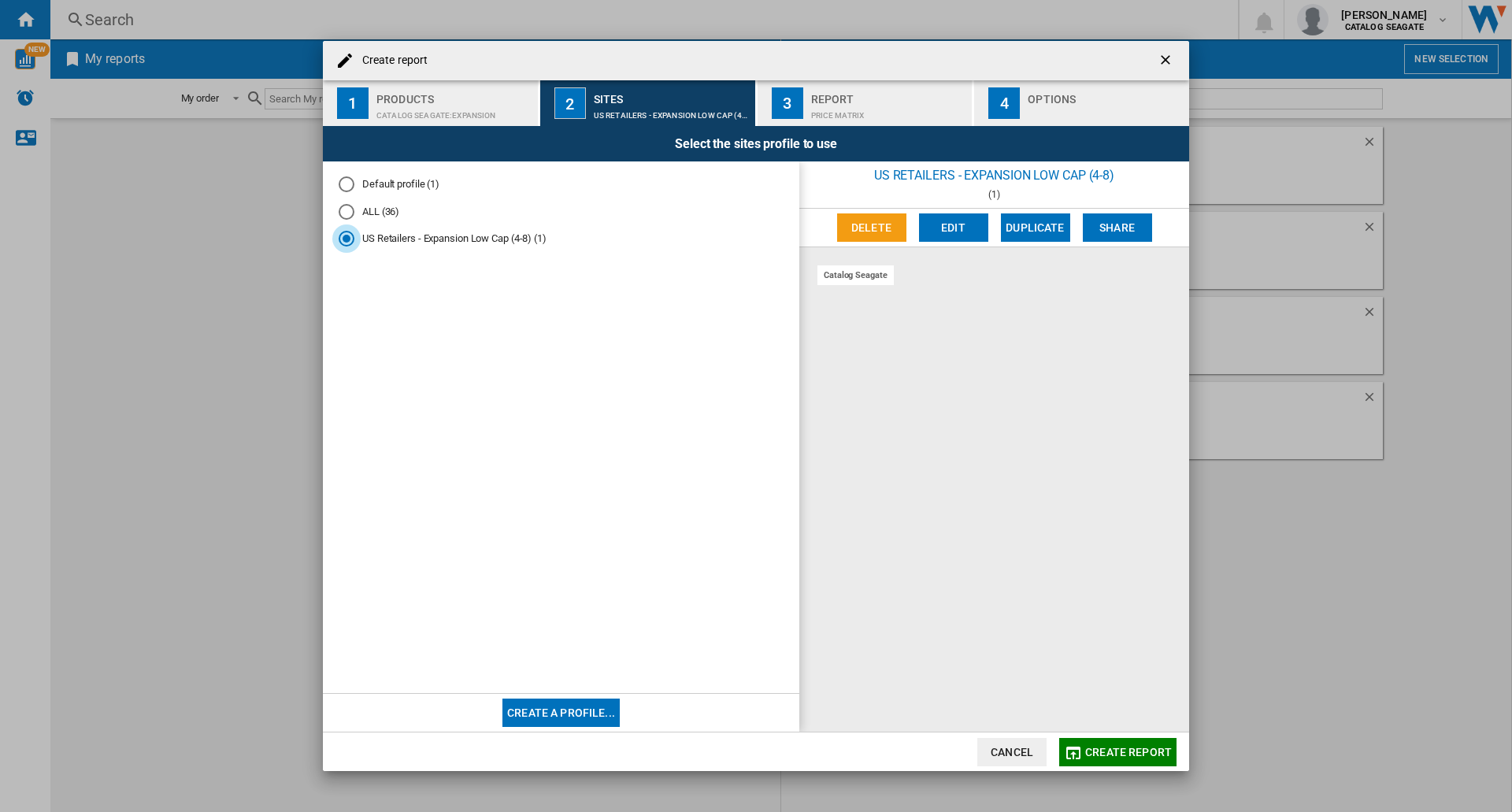
click at [442, 242] on md-radio-button "US Retailers - Expansion Low Cap (4-8) (1)" at bounding box center [561, 239] width 445 height 15
click at [958, 217] on button "Edit" at bounding box center [954, 227] width 69 height 28
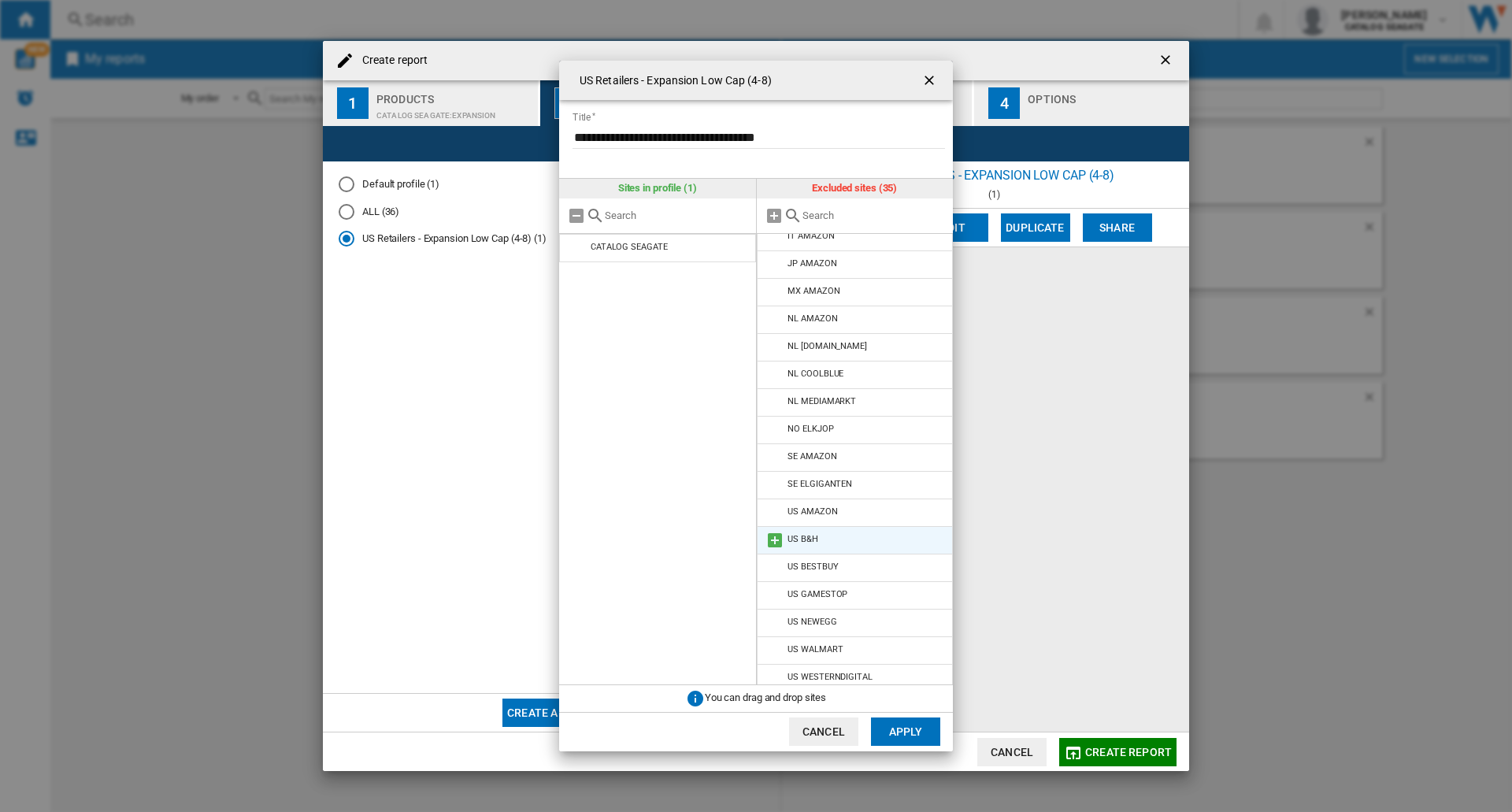
scroll to position [515, 0]
click at [768, 529] on md-icon "{{::title}} {{::getI18NText('BUTTONS.CANCEL')}} ..." at bounding box center [774, 532] width 19 height 19
click at [772, 555] on md-icon "{{::title}} {{::getI18NText('BUTTONS.CANCEL')}} ..." at bounding box center [774, 559] width 19 height 19
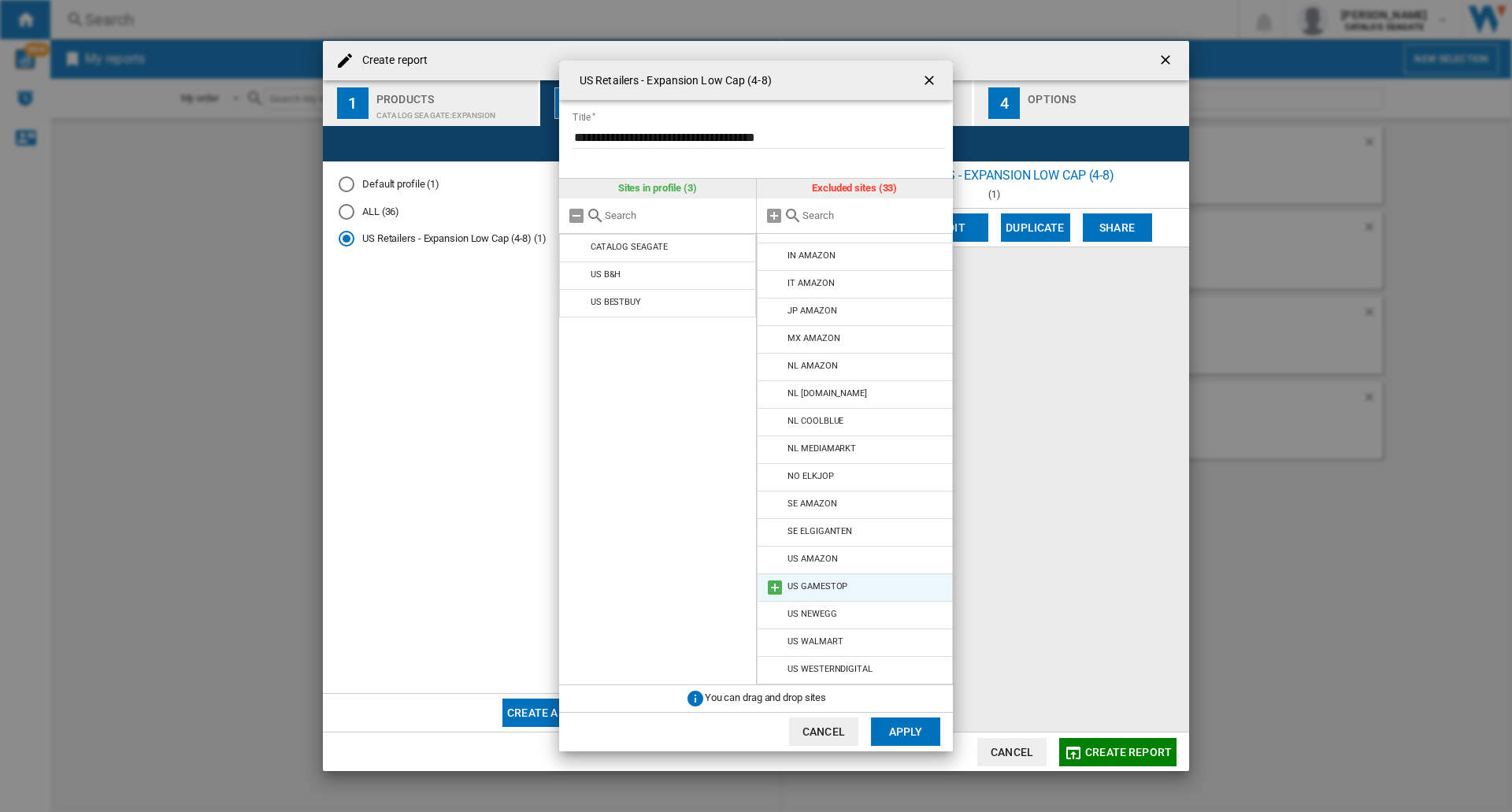
click at [774, 582] on md-icon "{{::title}} {{::getI18NText('BUTTONS.CANCEL')}} ..." at bounding box center [774, 587] width 19 height 19
click at [777, 641] on md-icon "{{::title}} {{::getI18NText('BUTTONS.CANCEL')}} ..." at bounding box center [774, 642] width 19 height 19
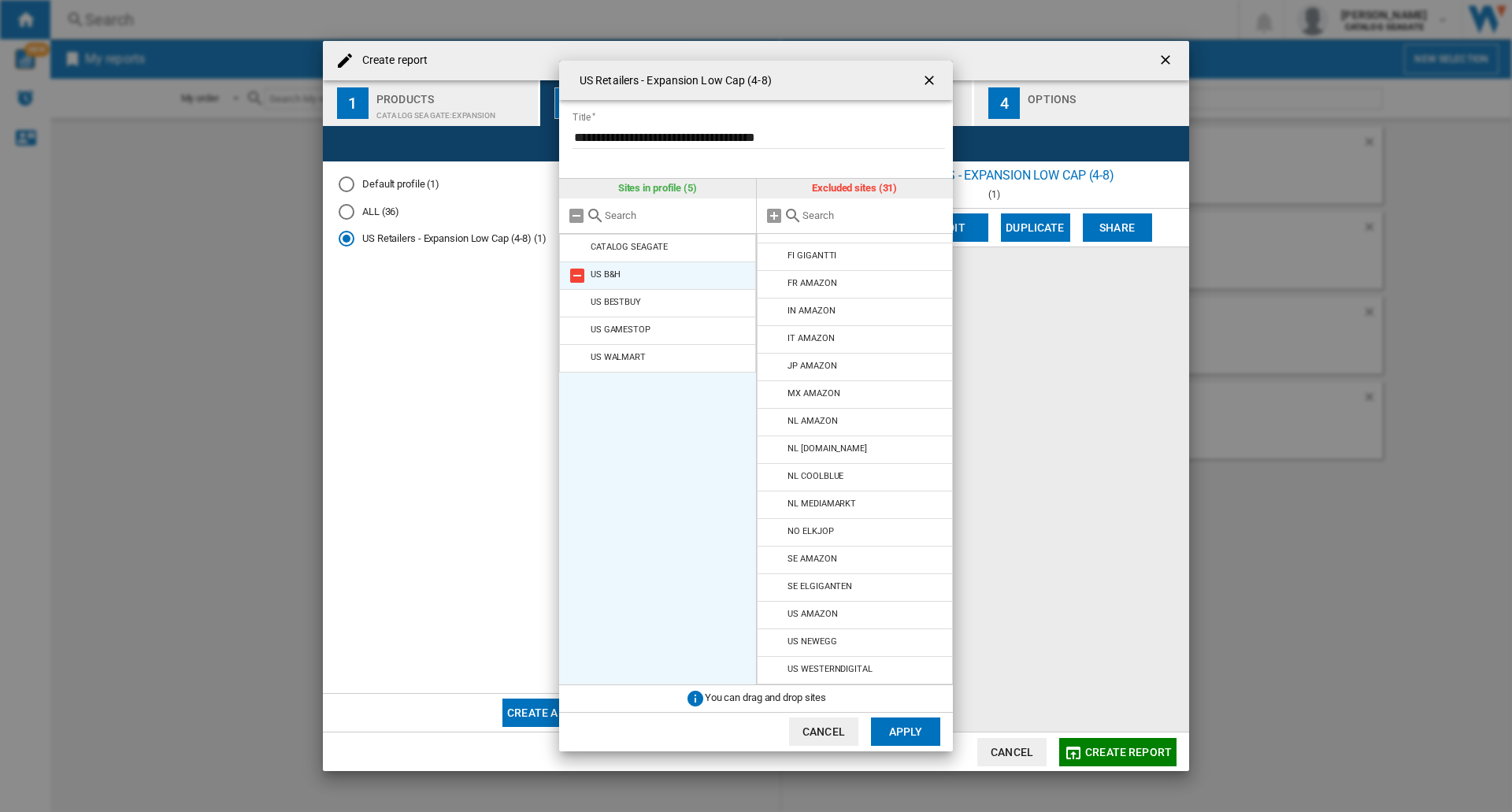
click at [579, 270] on md-icon "{{::title}} {{::getI18NText('BUTTONS.CANCEL')}} ..." at bounding box center [576, 275] width 19 height 19
click at [776, 671] on md-icon "{{::title}} {{::getI18NText('BUTTONS.CANCEL')}} ..." at bounding box center [774, 670] width 19 height 19
click at [768, 613] on md-icon "{{::title}} {{::getI18NText('BUTTONS.CANCEL')}} ..." at bounding box center [774, 614] width 19 height 19
click at [769, 643] on md-icon "{{::title}} {{::getI18NText('BUTTONS.CANCEL')}} ..." at bounding box center [774, 642] width 19 height 19
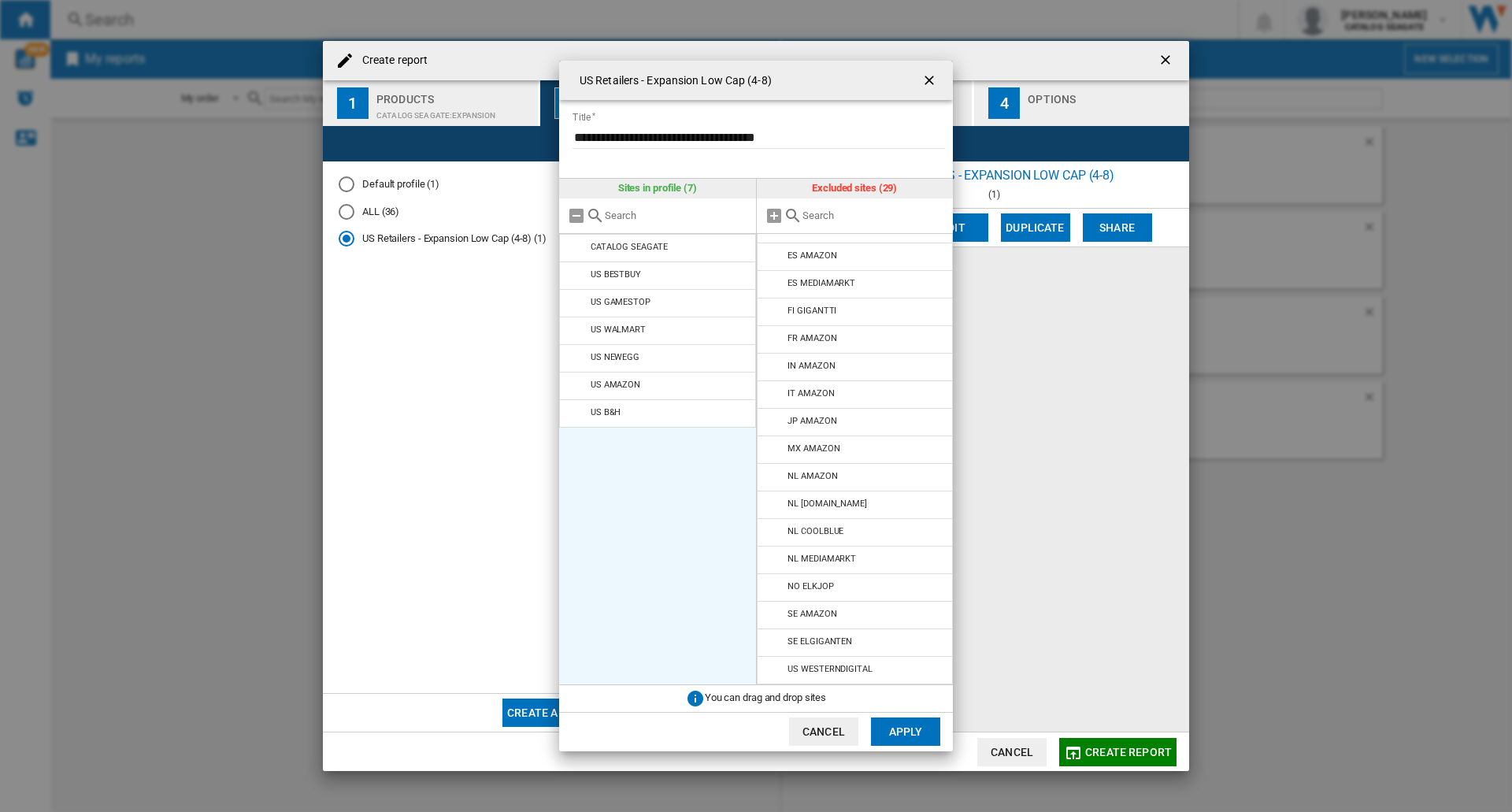
scroll to position [349, 0]
click at [919, 735] on button "Apply" at bounding box center [906, 731] width 69 height 28
